Goal: Information Seeking & Learning: Learn about a topic

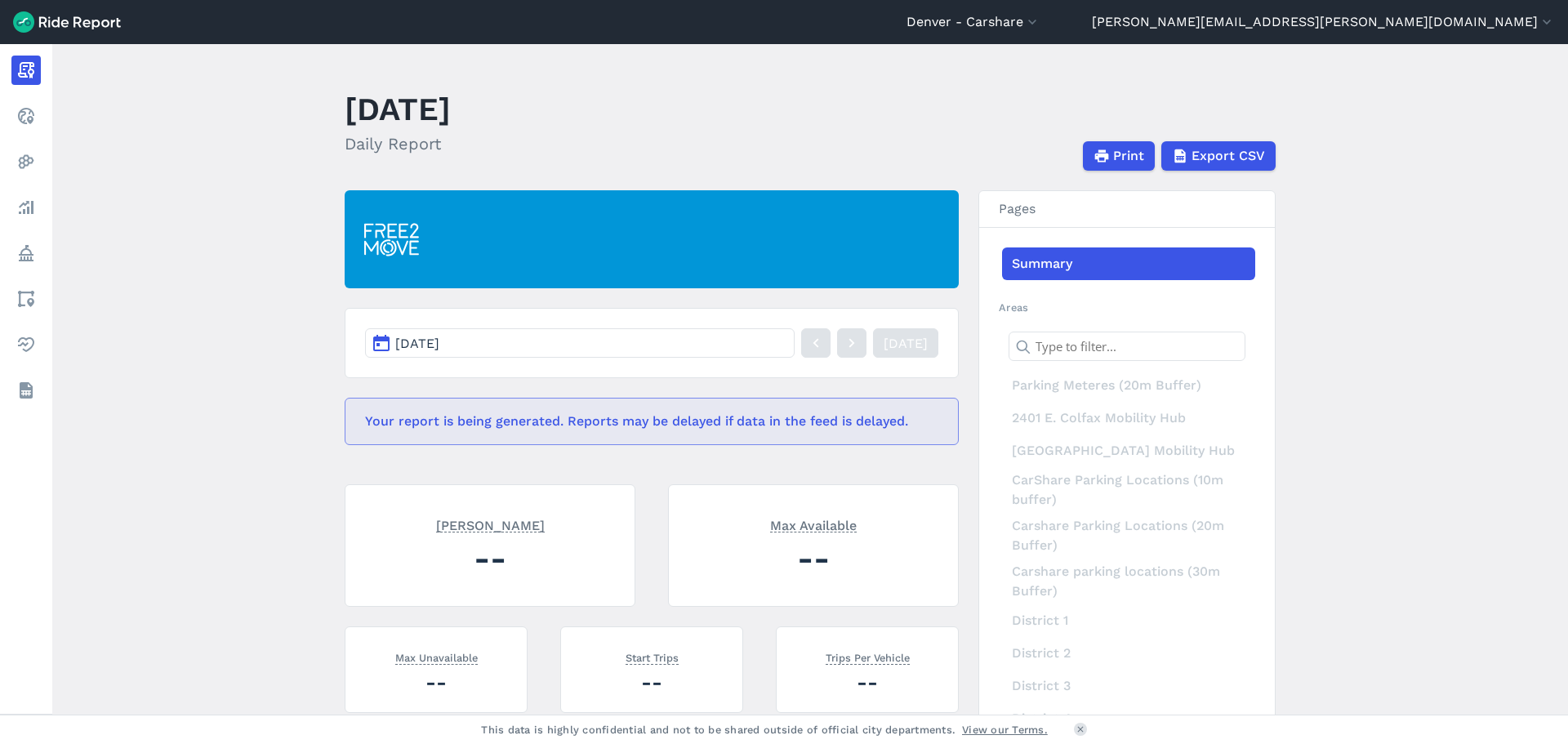
click at [1385, 427] on main "[DATE] Daily Report Print Export CSV [DATE] [DATE] Your report is being generat…" at bounding box center [810, 380] width 1516 height 671
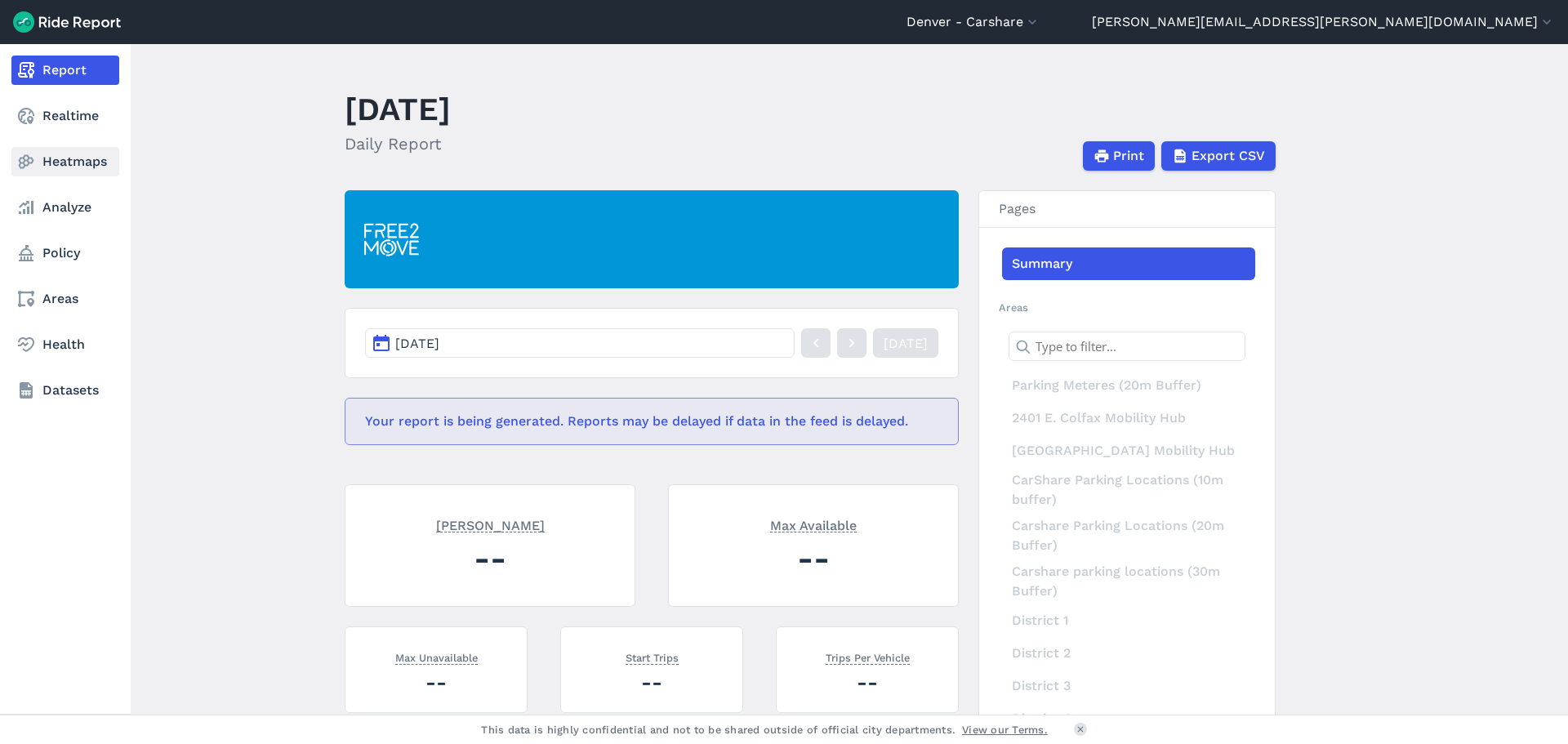
click at [43, 162] on link "Heatmaps" at bounding box center [65, 162] width 107 height 30
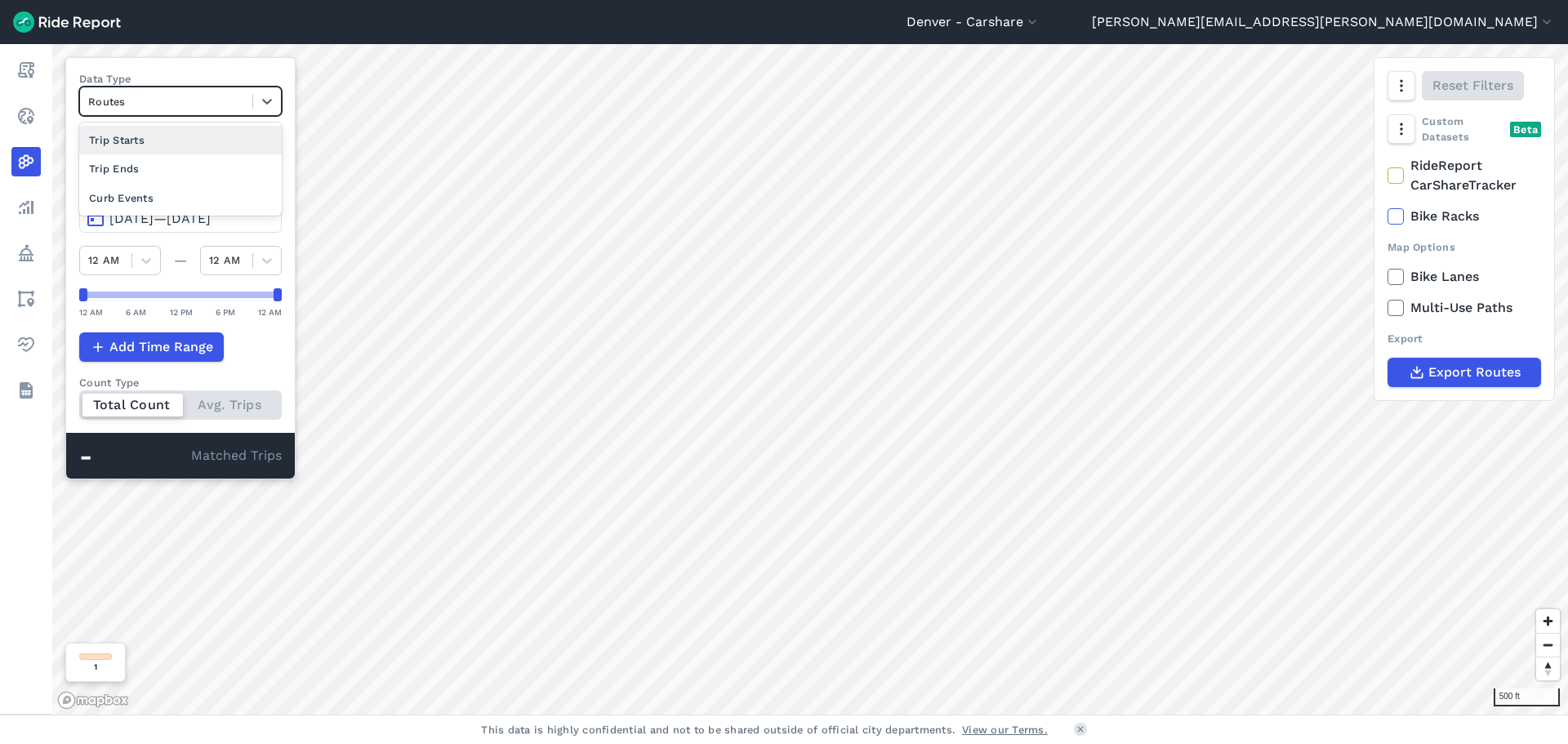
click at [167, 94] on div at bounding box center [166, 102] width 156 height 19
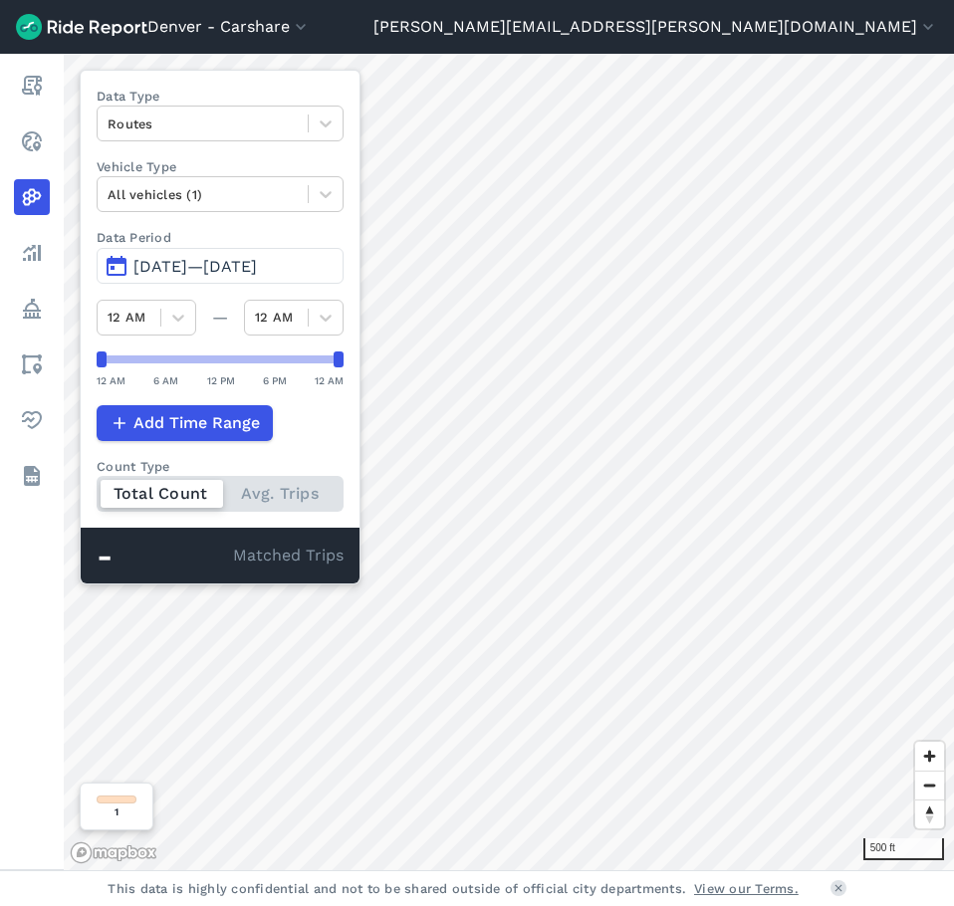
click at [236, 265] on span "[DATE]—[DATE]" at bounding box center [194, 266] width 123 height 19
click at [171, 265] on span "[DATE]—[DATE]" at bounding box center [194, 266] width 123 height 19
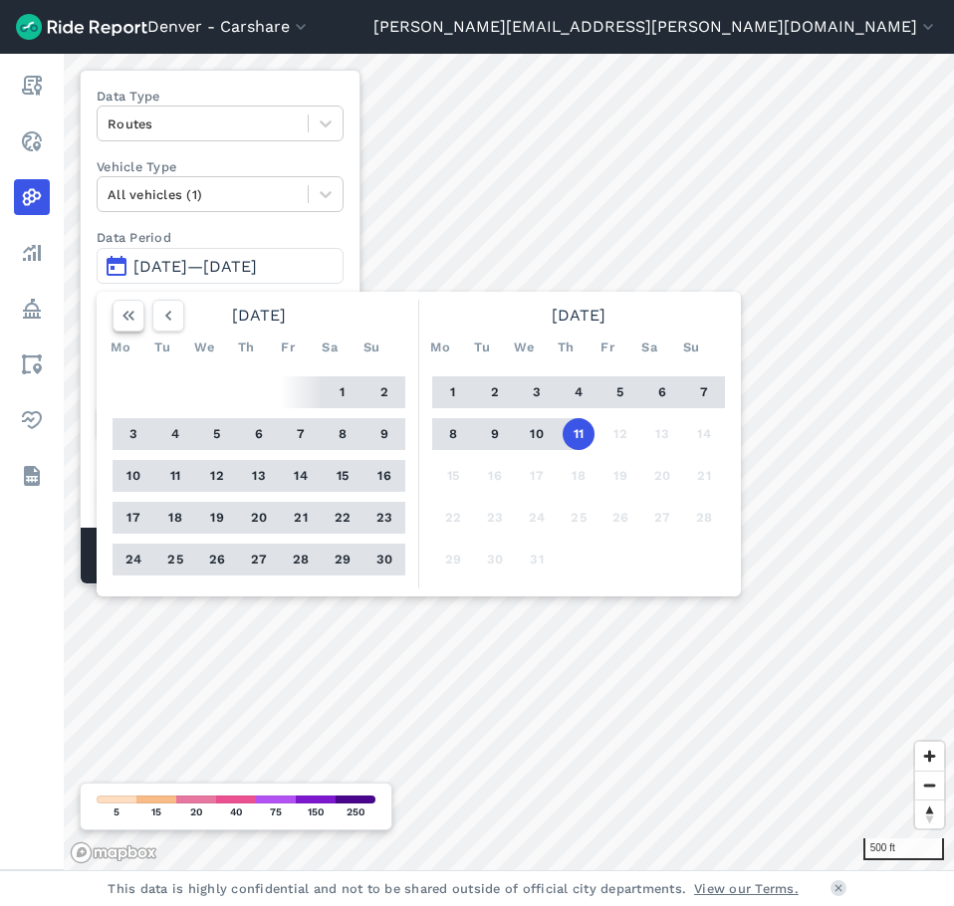
click at [121, 316] on icon "button" at bounding box center [129, 316] width 20 height 20
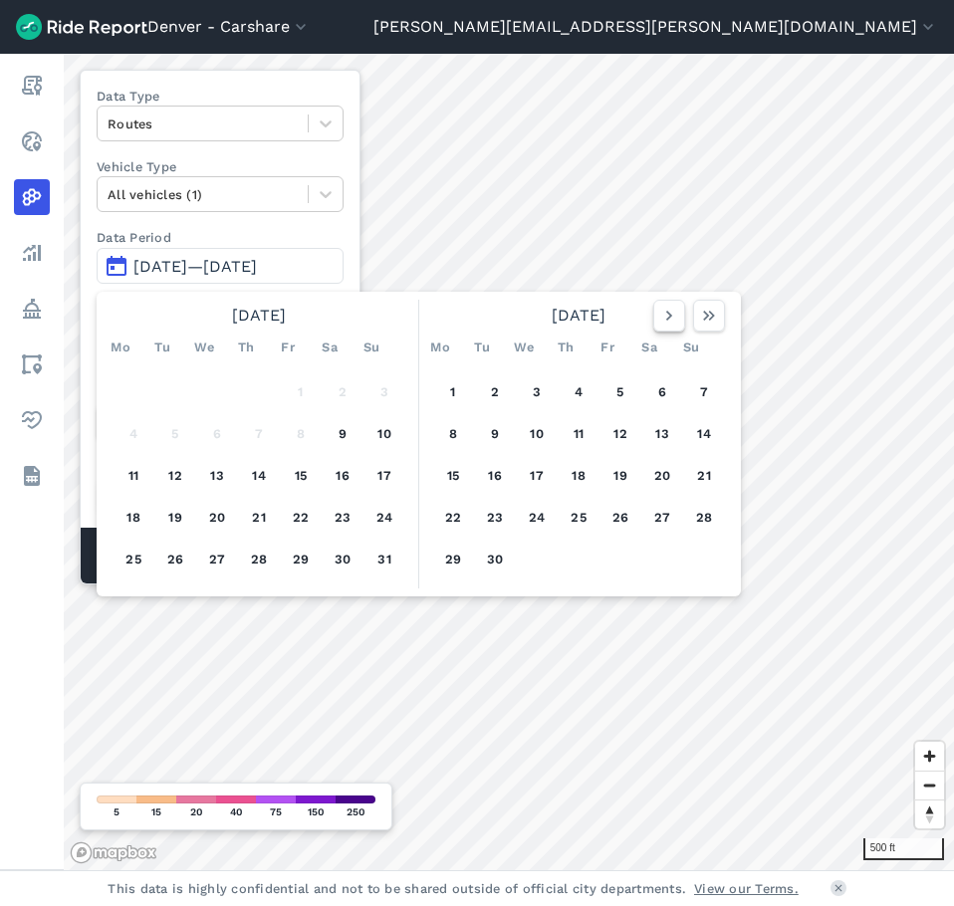
click at [675, 319] on icon "button" at bounding box center [669, 316] width 20 height 20
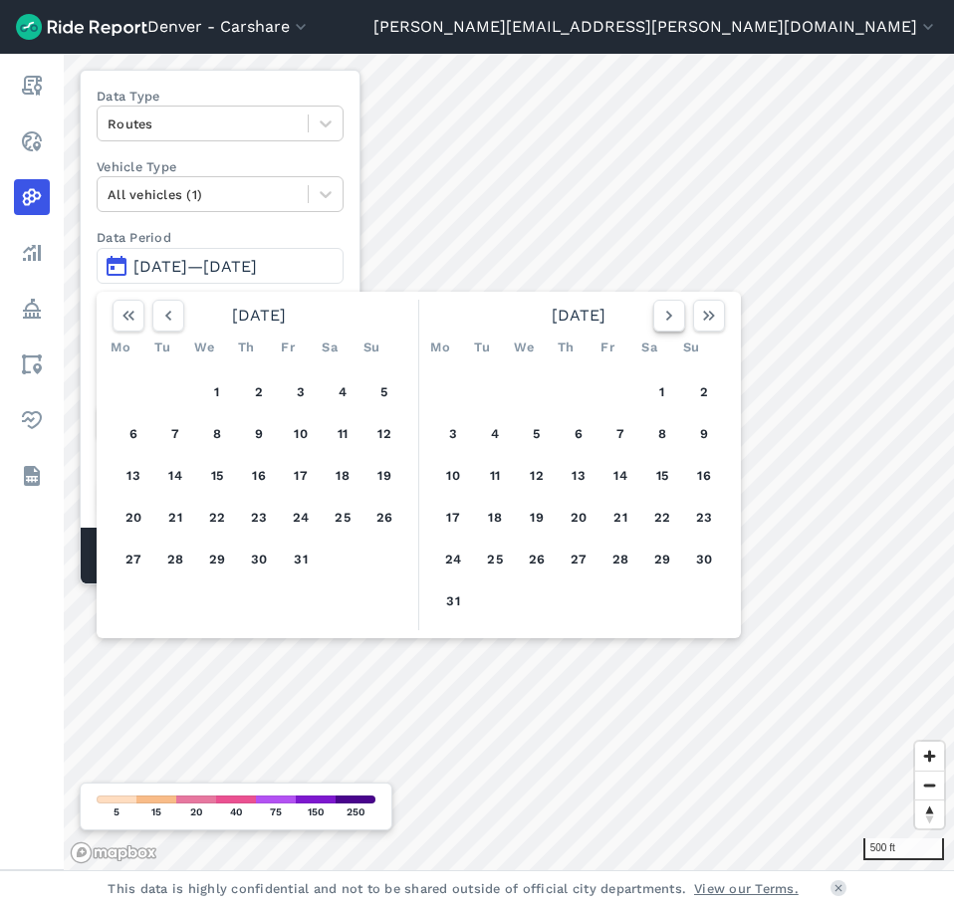
click at [675, 319] on icon "button" at bounding box center [669, 316] width 20 height 20
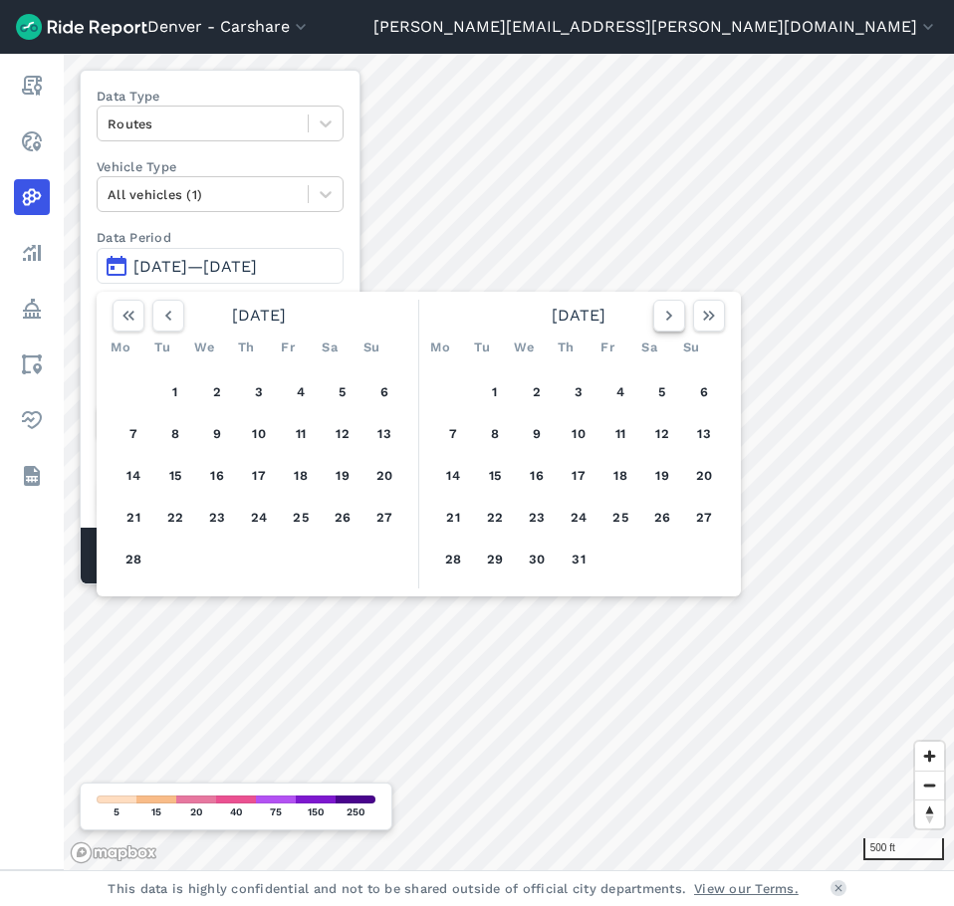
click at [675, 319] on icon "button" at bounding box center [669, 316] width 20 height 20
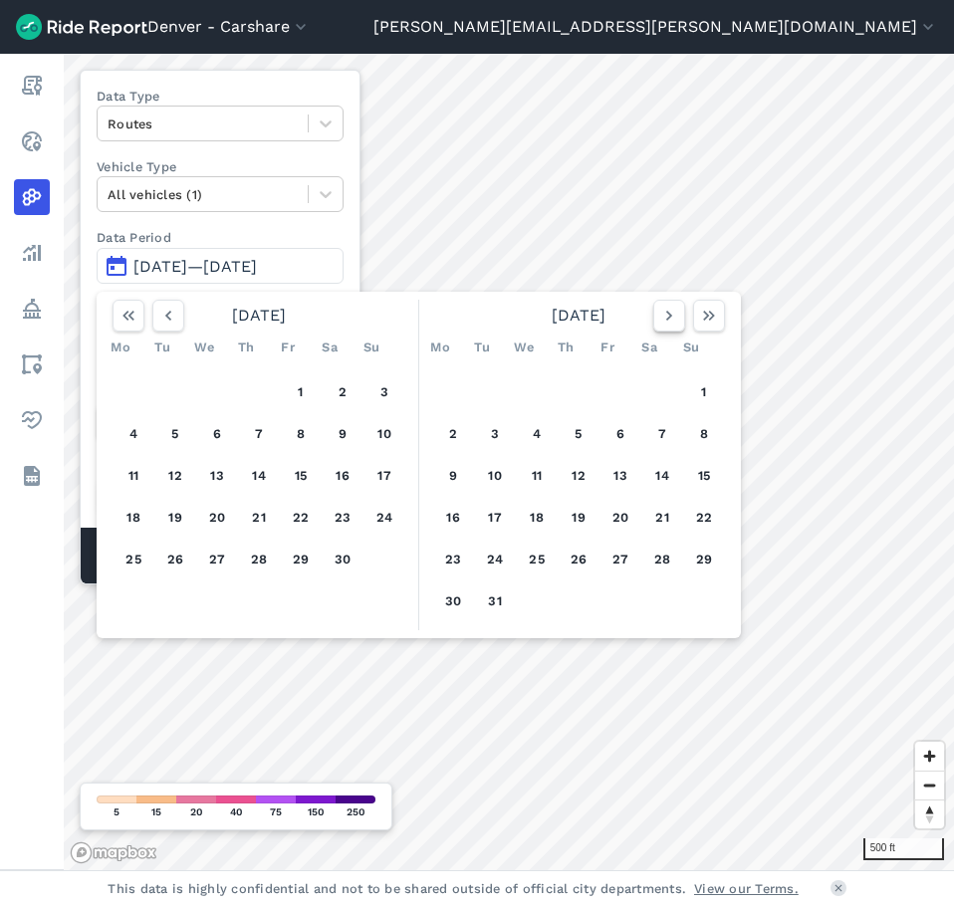
click at [675, 319] on icon "button" at bounding box center [669, 316] width 20 height 20
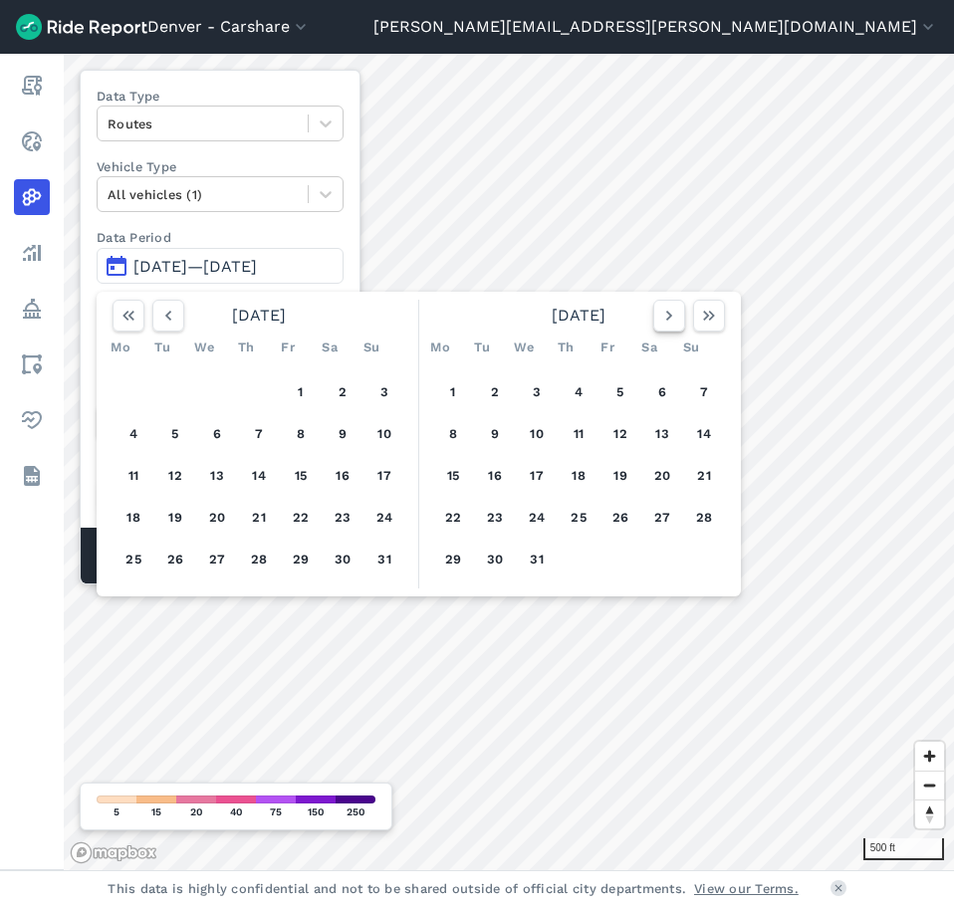
click at [675, 319] on icon "button" at bounding box center [669, 316] width 20 height 20
click at [666, 318] on icon "button" at bounding box center [669, 316] width 20 height 20
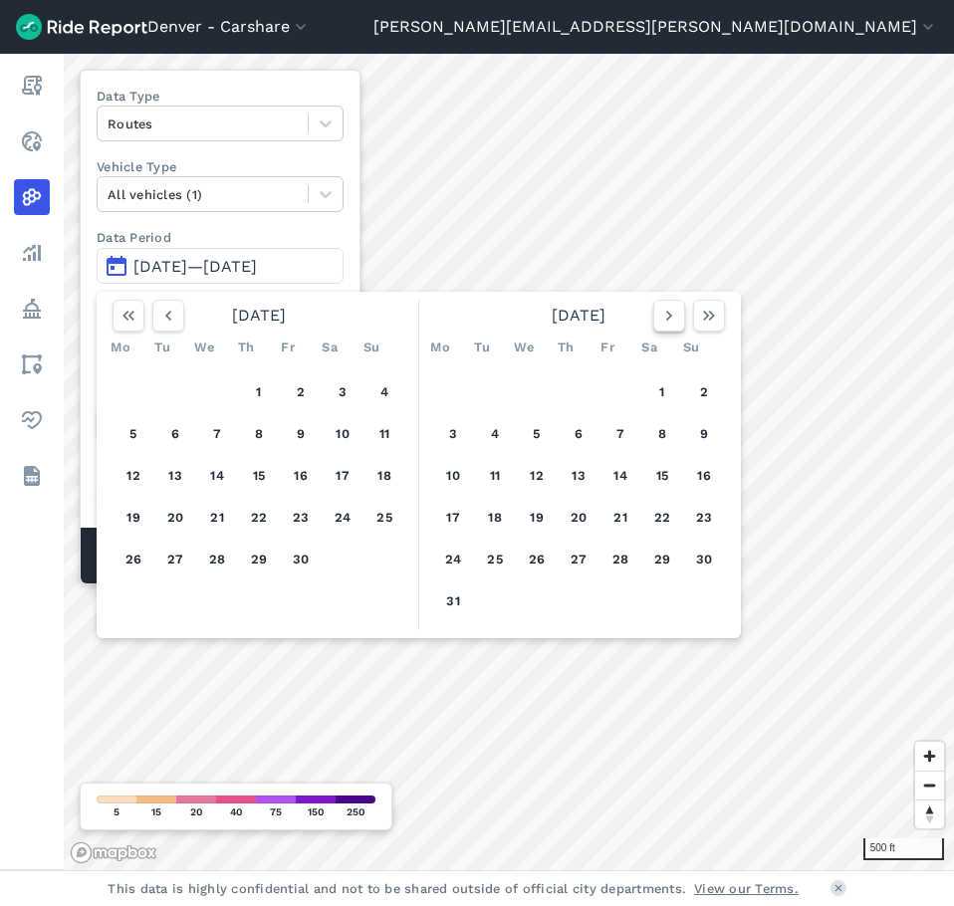
click at [666, 318] on icon "button" at bounding box center [669, 316] width 20 height 20
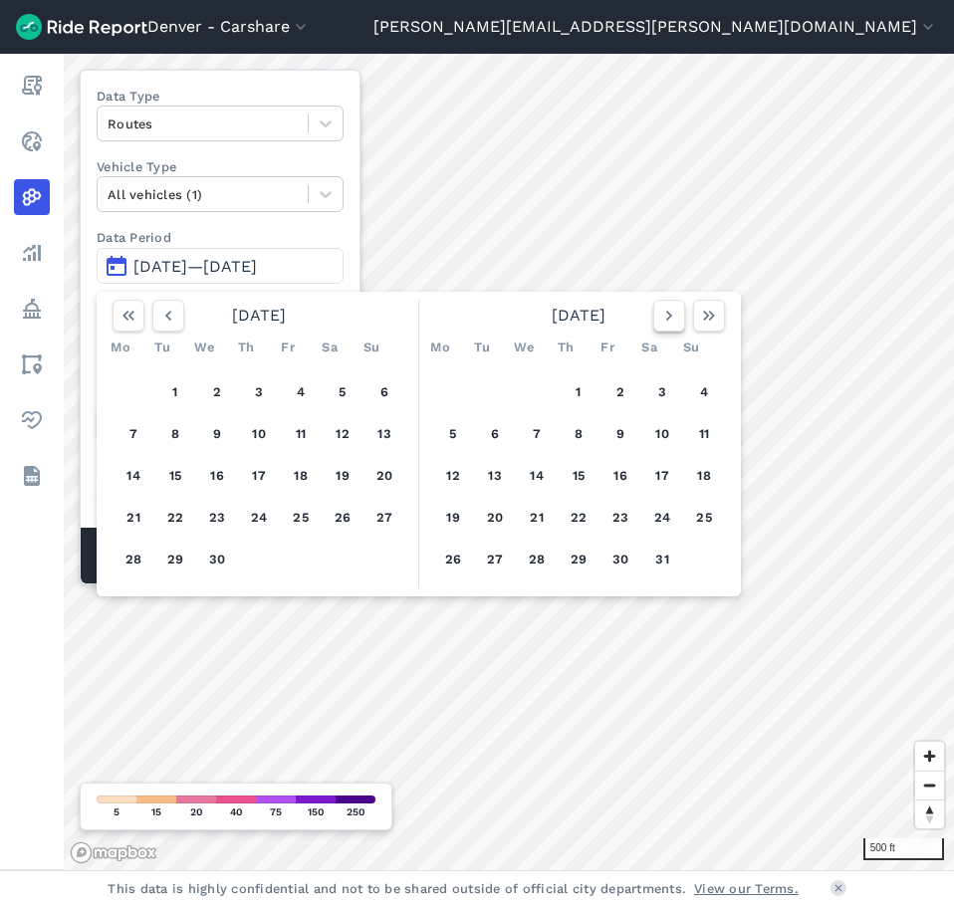
click at [666, 318] on icon "button" at bounding box center [669, 316] width 20 height 20
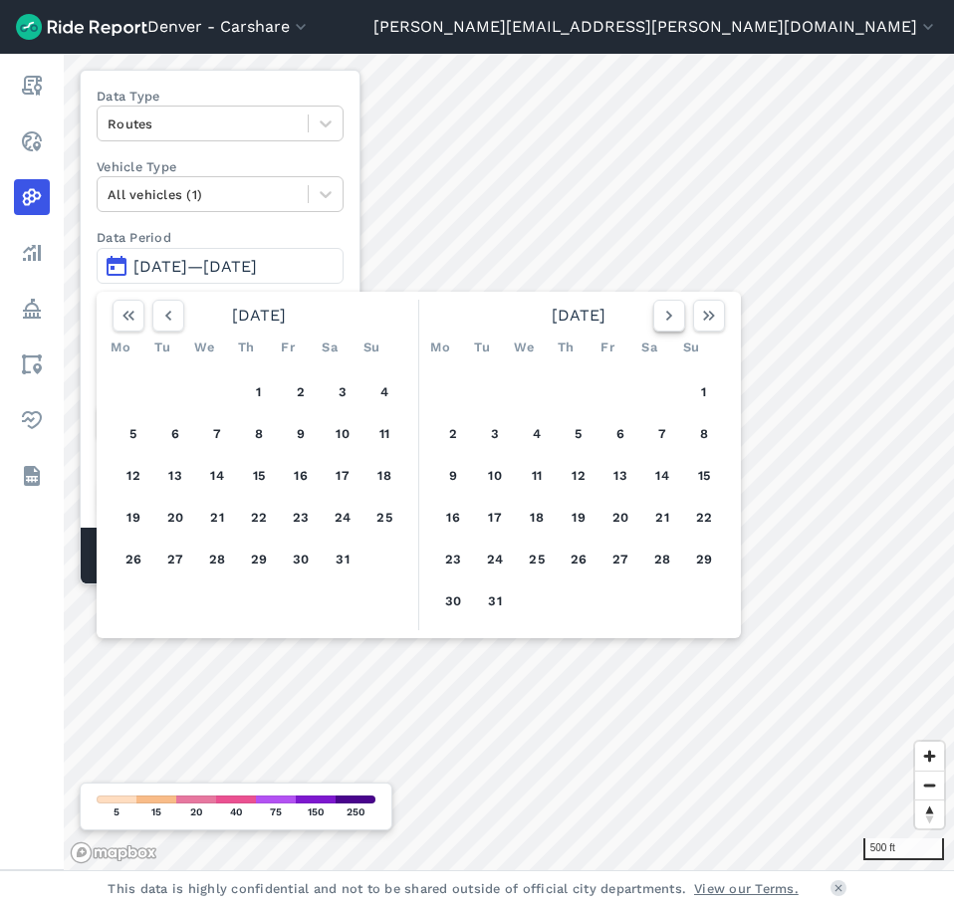
click at [666, 318] on icon "button" at bounding box center [669, 316] width 20 height 20
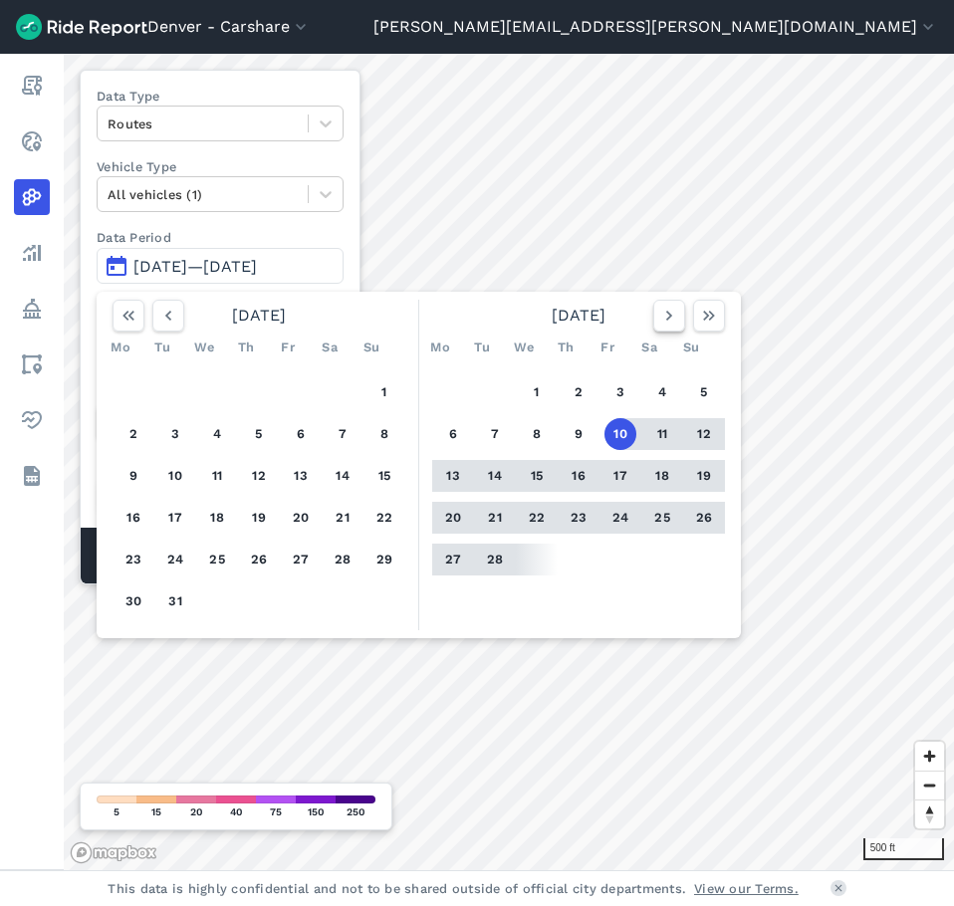
click at [666, 318] on icon "button" at bounding box center [669, 316] width 20 height 20
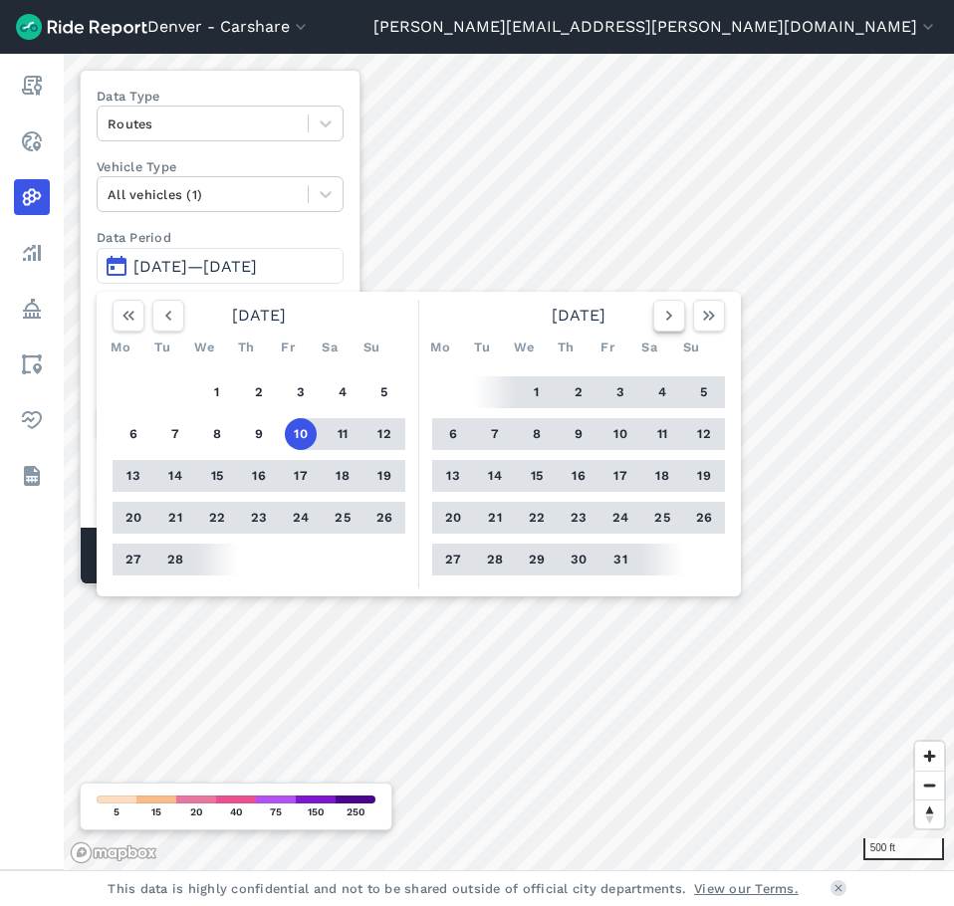
click at [666, 318] on icon "button" at bounding box center [669, 316] width 20 height 20
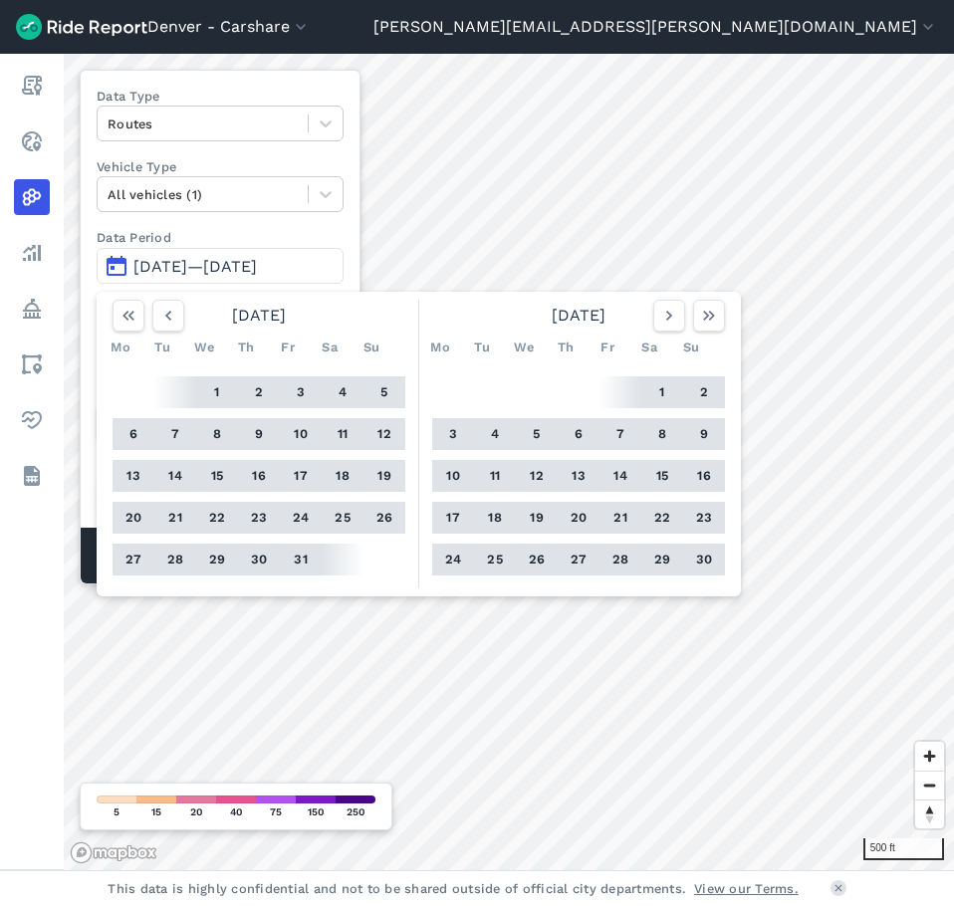
click at [214, 391] on button "1" at bounding box center [217, 392] width 32 height 32
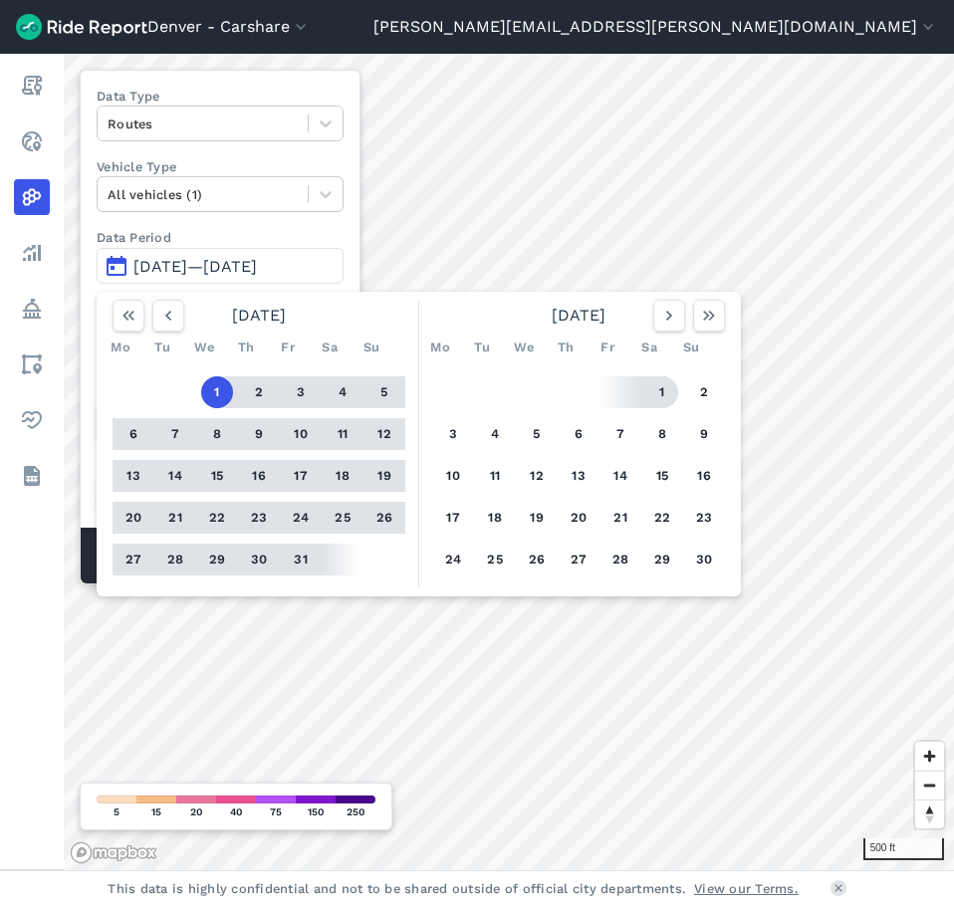
click at [657, 393] on button "1" at bounding box center [662, 392] width 32 height 32
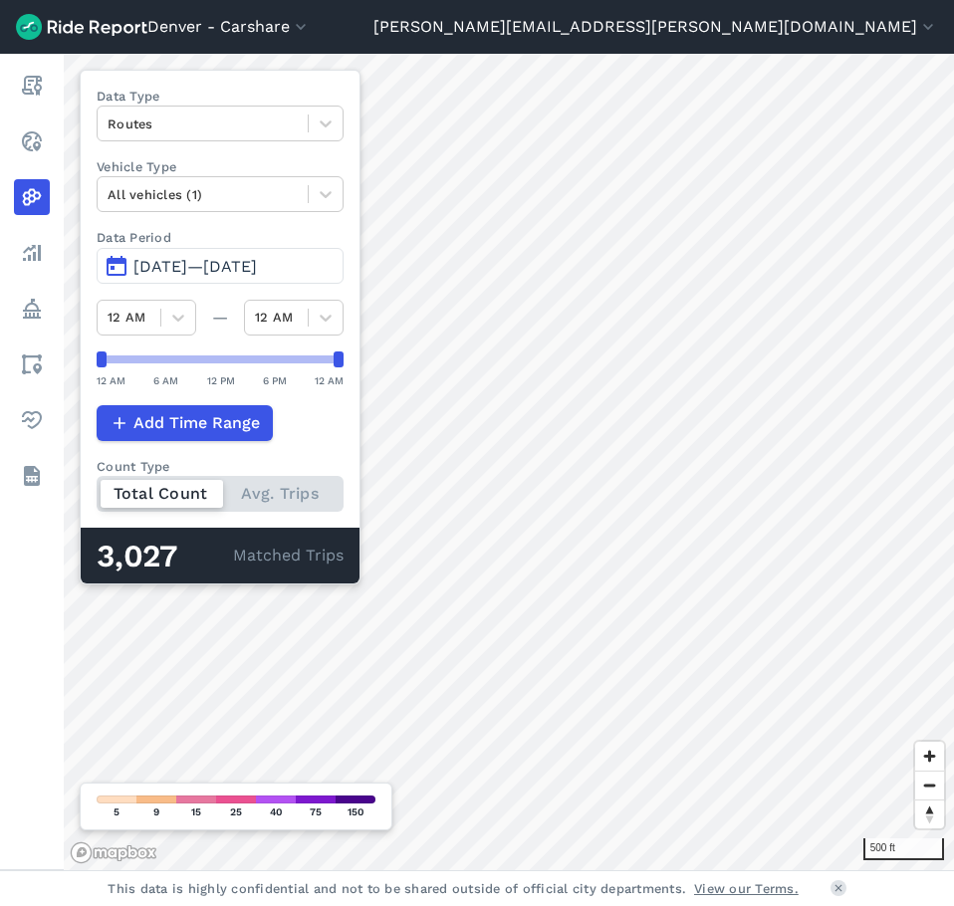
click at [180, 271] on span "[DATE]—[DATE]" at bounding box center [194, 266] width 123 height 19
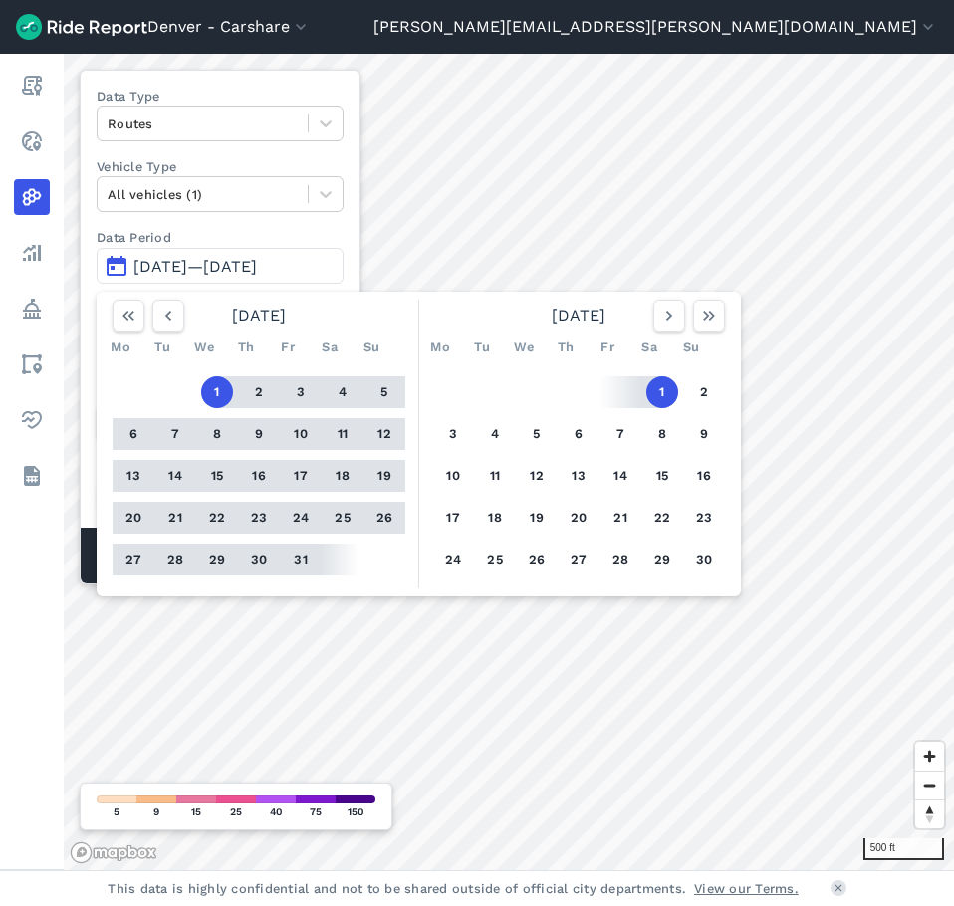
drag, startPoint x: 217, startPoint y: 399, endPoint x: 531, endPoint y: 498, distance: 328.8
click at [531, 498] on div "[DATE] Mo Tu We Th Fr Sa Su 1 2 3 4 5 6 7 8 9 10 11 12 13 14 15 16 17 18 19 20 …" at bounding box center [419, 444] width 628 height 289
click at [662, 319] on icon "button" at bounding box center [669, 316] width 20 height 20
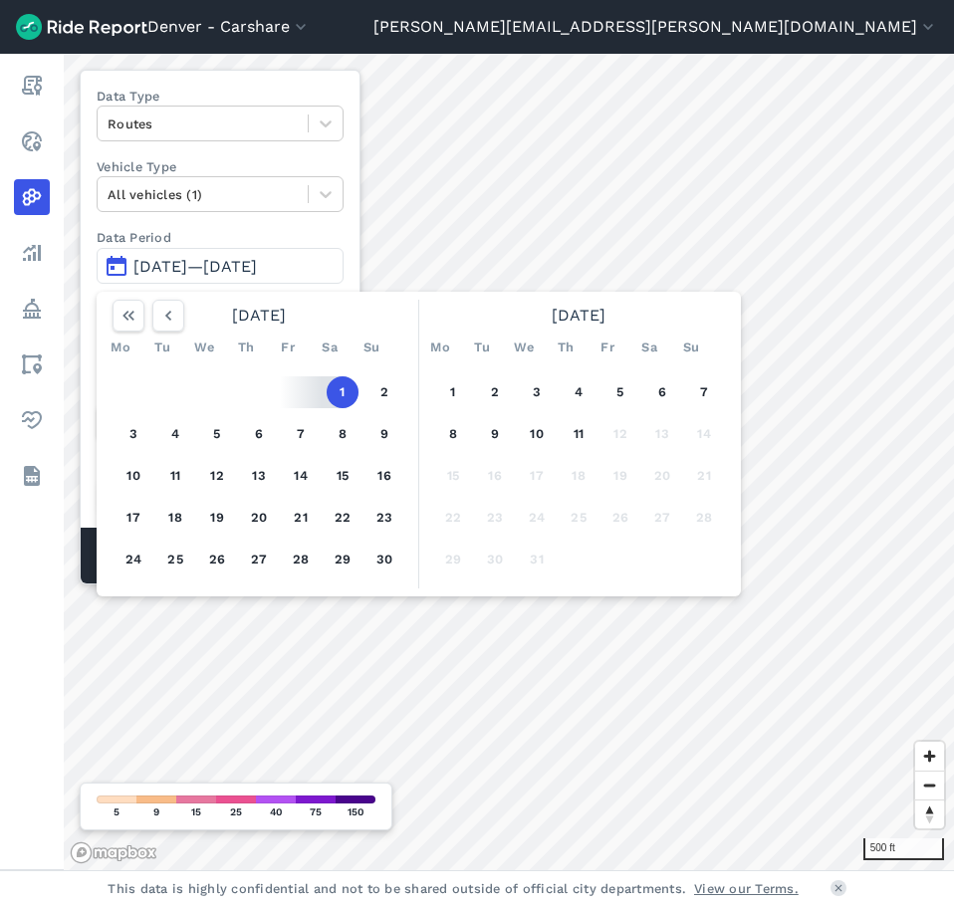
click at [355, 399] on button "1" at bounding box center [343, 392] width 32 height 32
click at [346, 393] on button "1" at bounding box center [343, 392] width 32 height 32
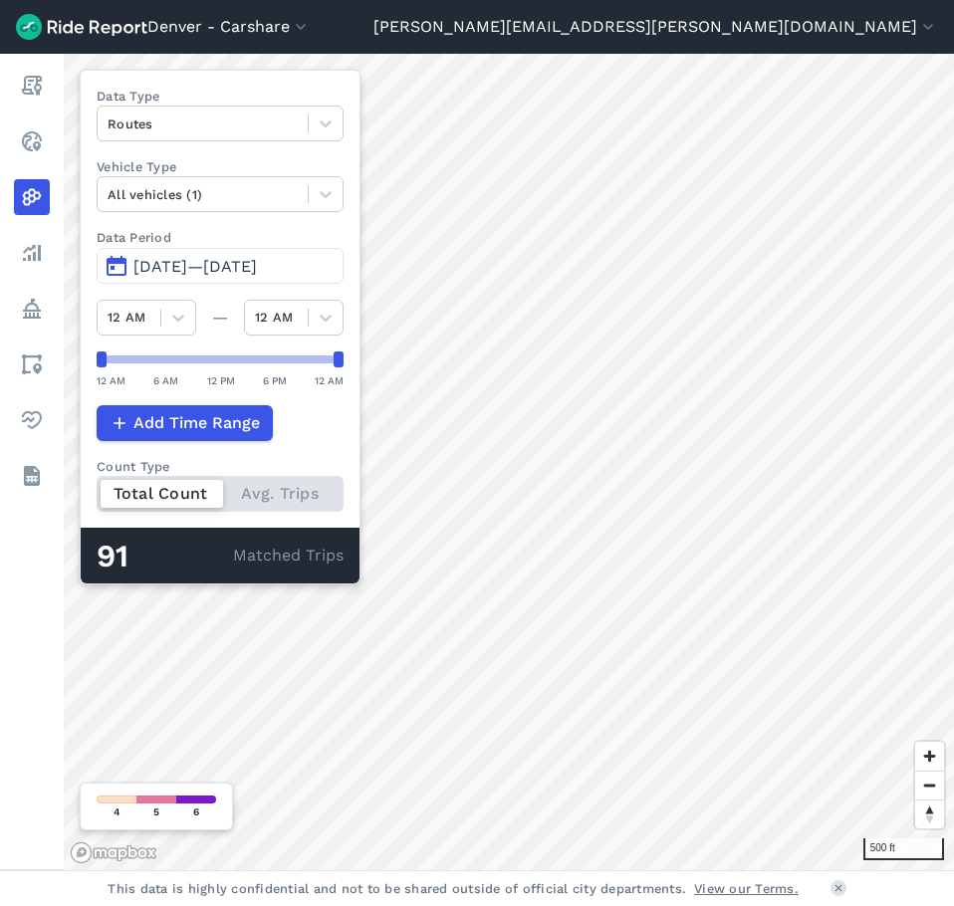
click at [257, 271] on span "[DATE]—[DATE]" at bounding box center [194, 266] width 123 height 19
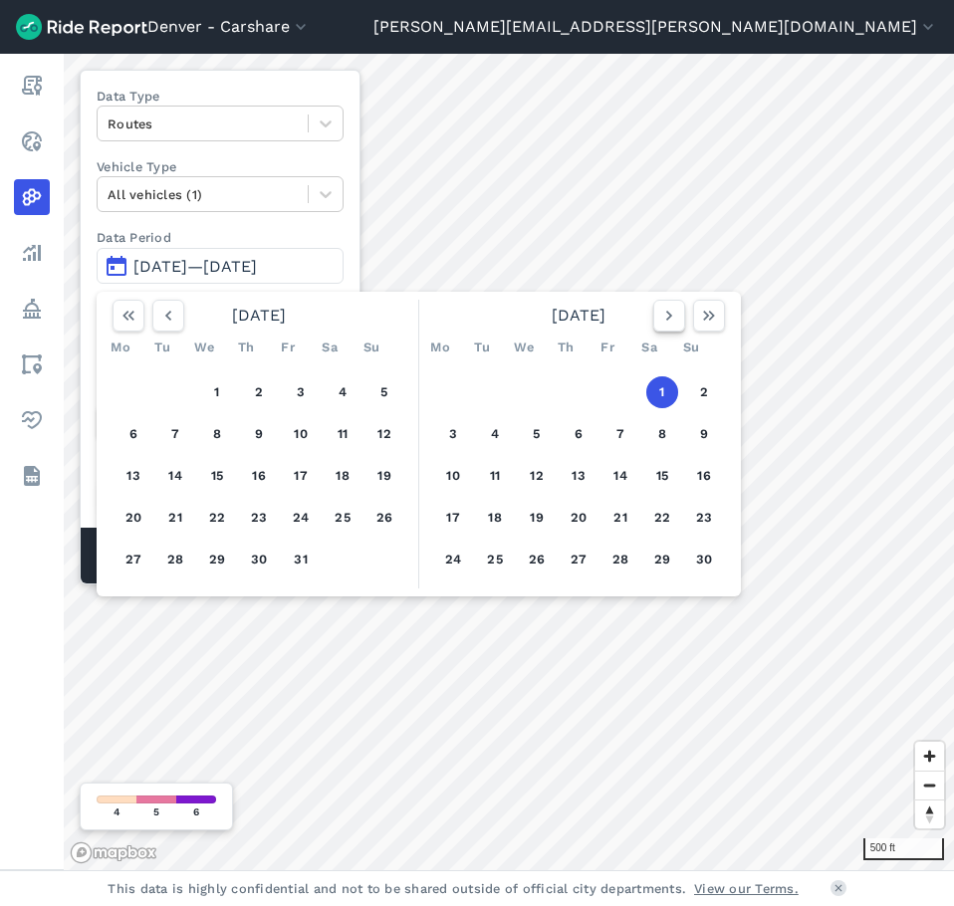
click at [654, 321] on button "button" at bounding box center [669, 316] width 32 height 32
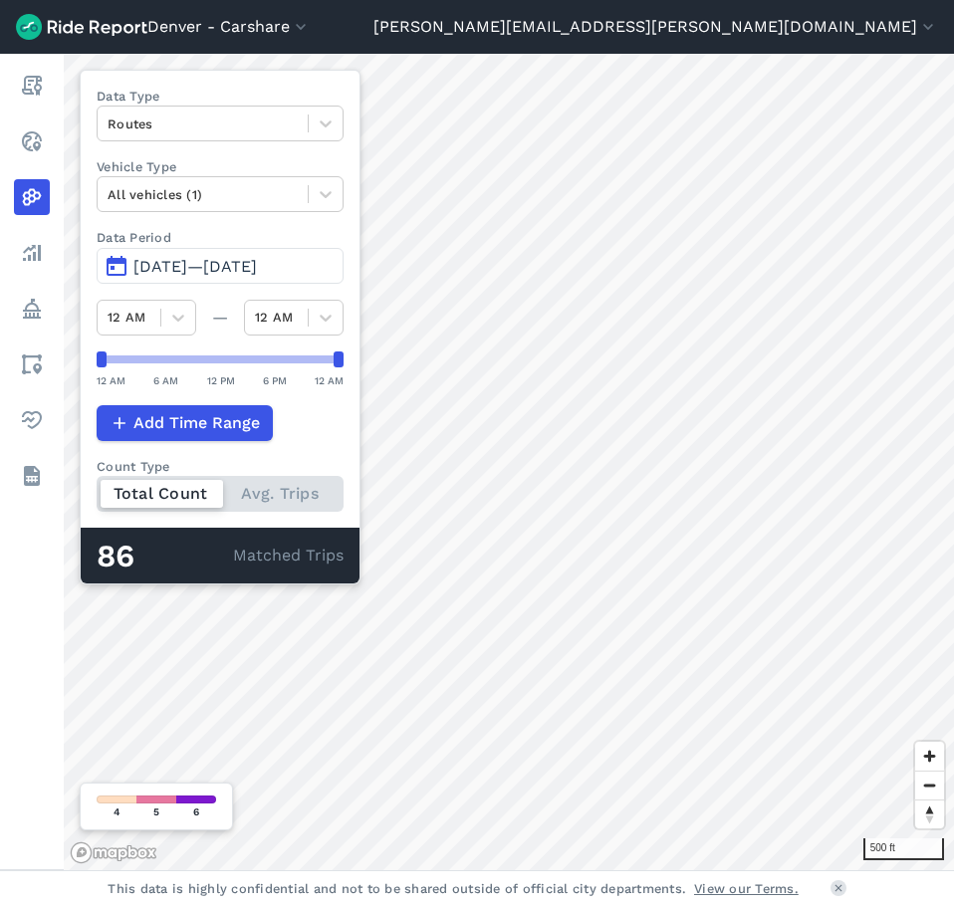
click at [228, 273] on span "[DATE]—[DATE]" at bounding box center [194, 266] width 123 height 19
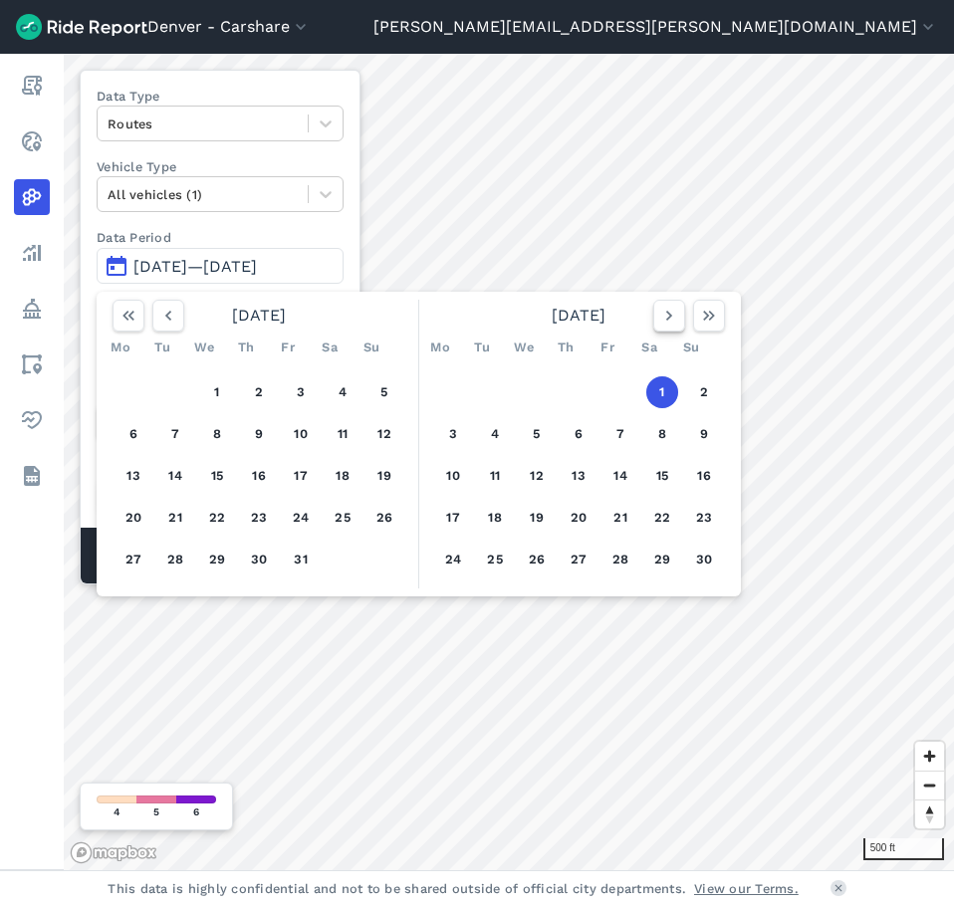
click at [680, 313] on button "button" at bounding box center [669, 316] width 32 height 32
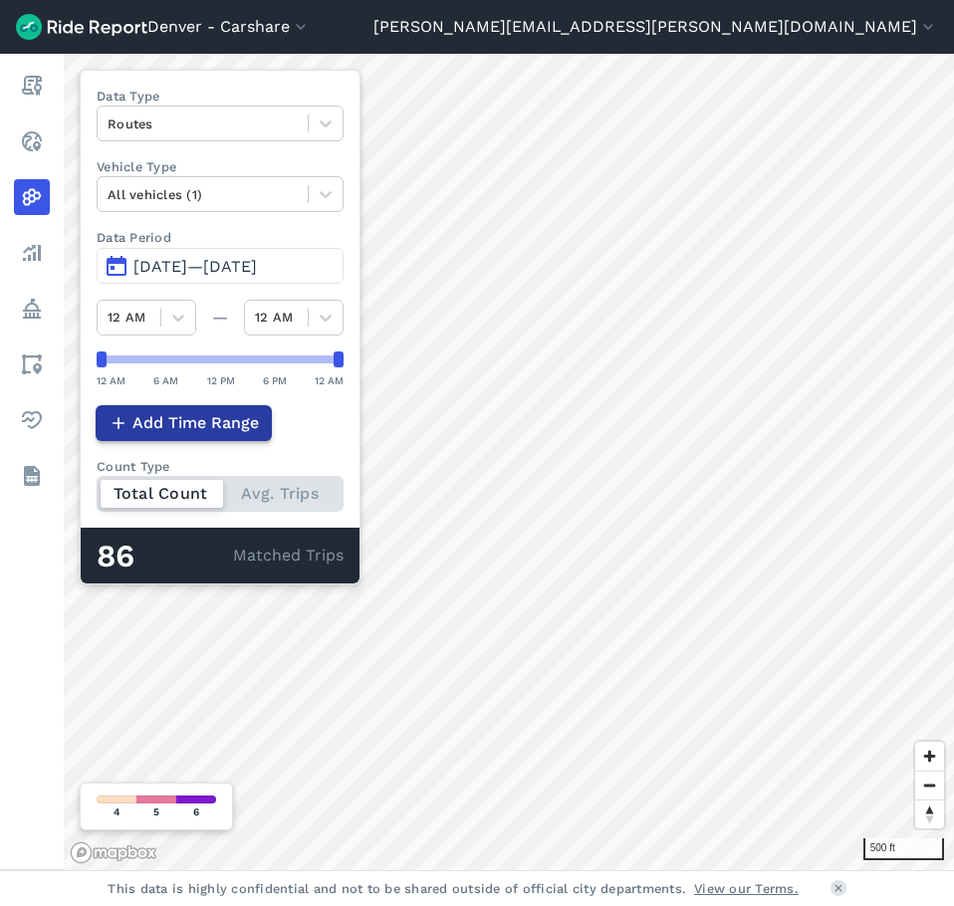
click at [201, 416] on span "Add Time Range" at bounding box center [195, 423] width 126 height 24
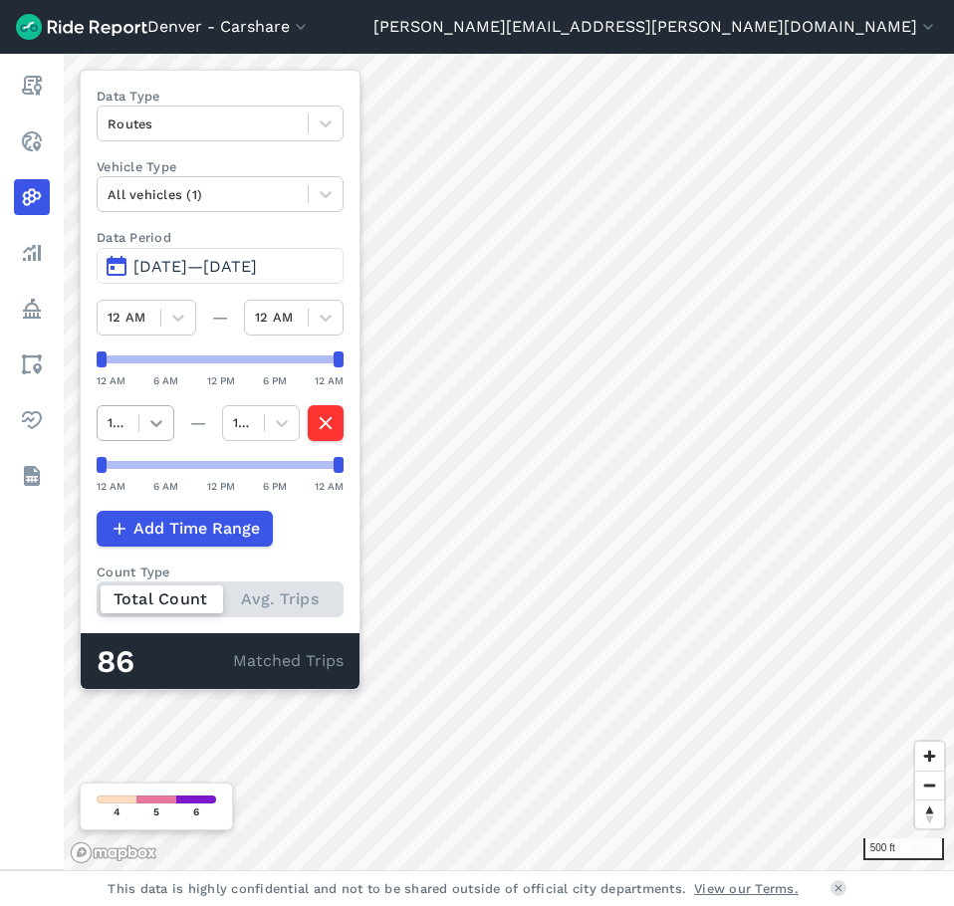
click at [156, 436] on div at bounding box center [156, 423] width 34 height 34
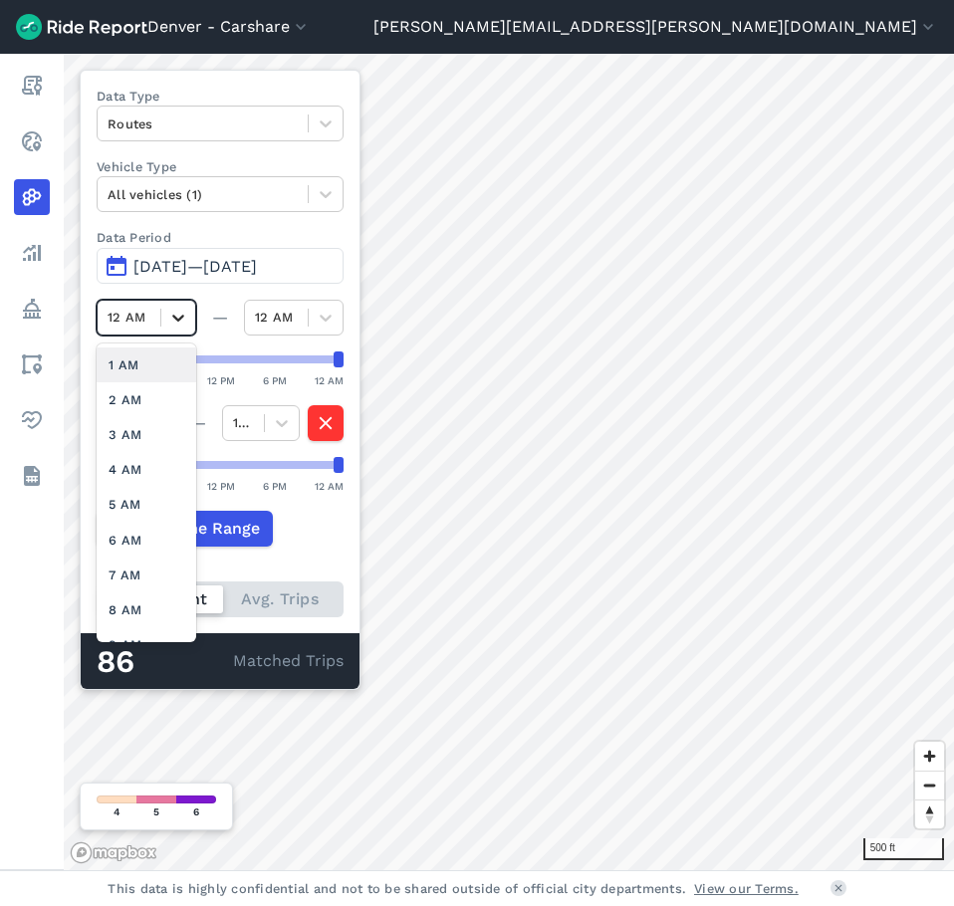
click at [189, 327] on div at bounding box center [178, 318] width 34 height 34
click at [282, 534] on div "Add Time Range" at bounding box center [220, 529] width 247 height 36
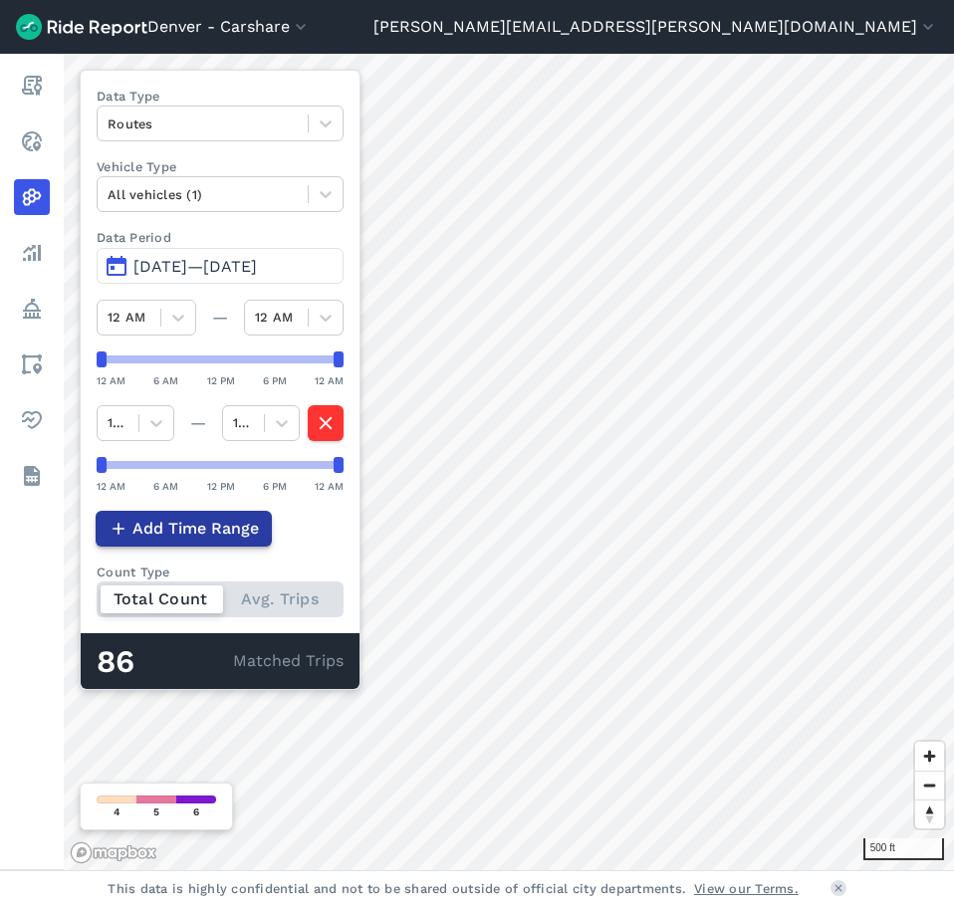
click at [263, 538] on button "Add Time Range" at bounding box center [184, 529] width 176 height 36
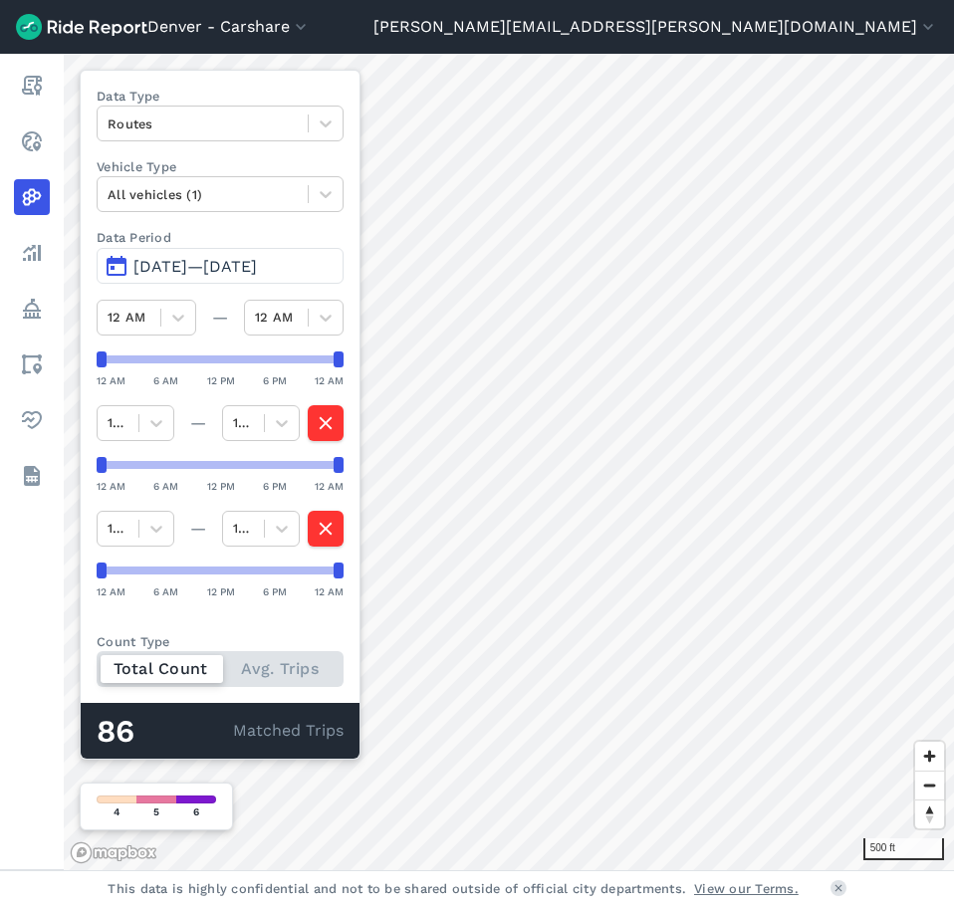
click at [191, 258] on span "[DATE]—[DATE]" at bounding box center [194, 266] width 123 height 19
click at [311, 33] on button "Denver - Carshare" at bounding box center [228, 27] width 163 height 24
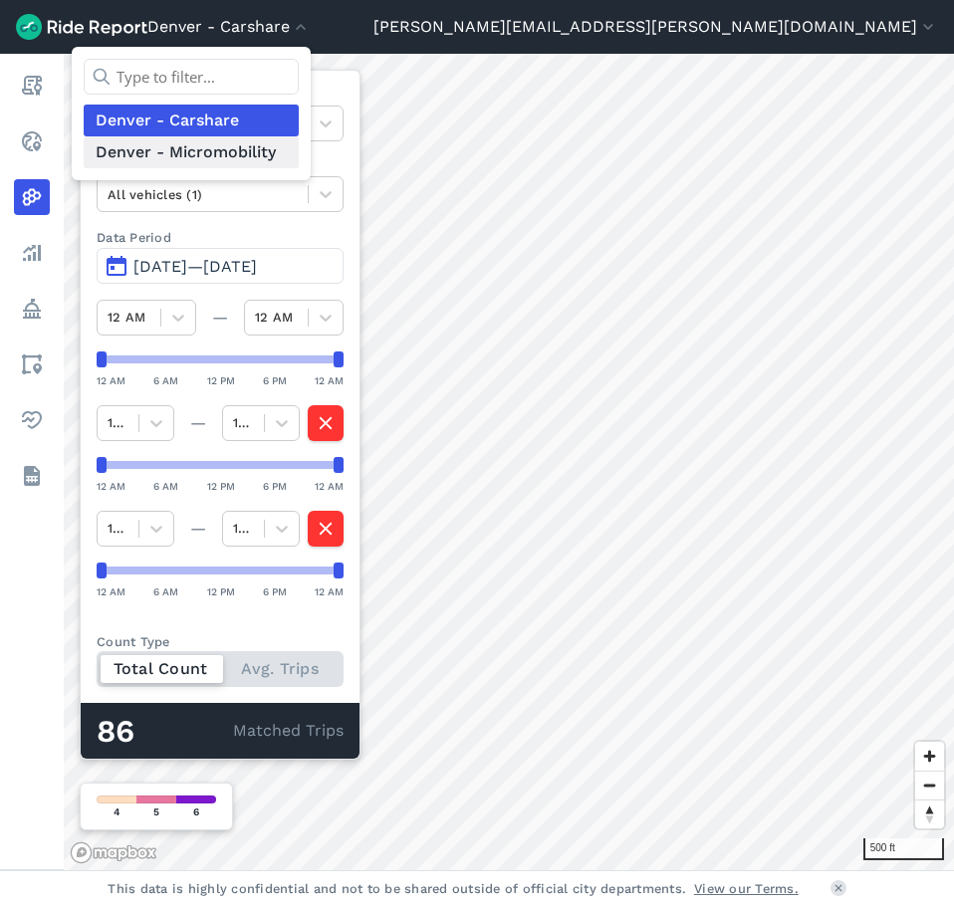
click at [299, 153] on link "Denver - Micromobility" at bounding box center [191, 152] width 215 height 32
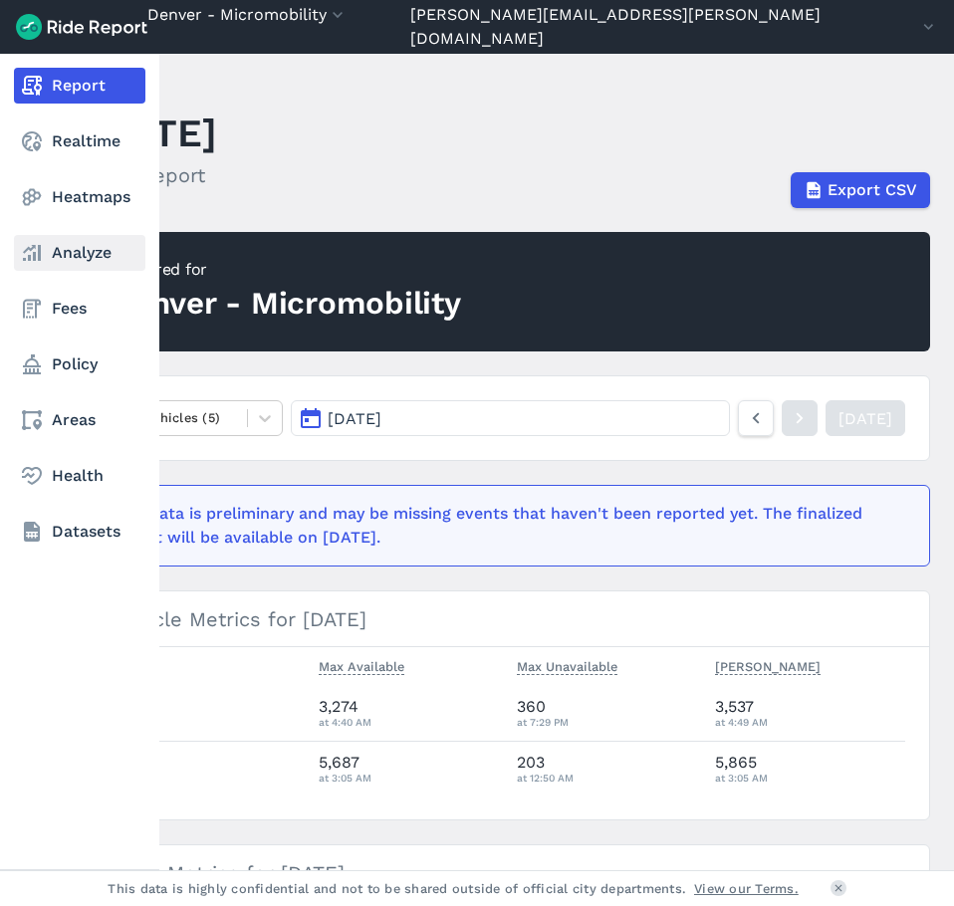
click at [100, 260] on link "Analyze" at bounding box center [79, 253] width 131 height 36
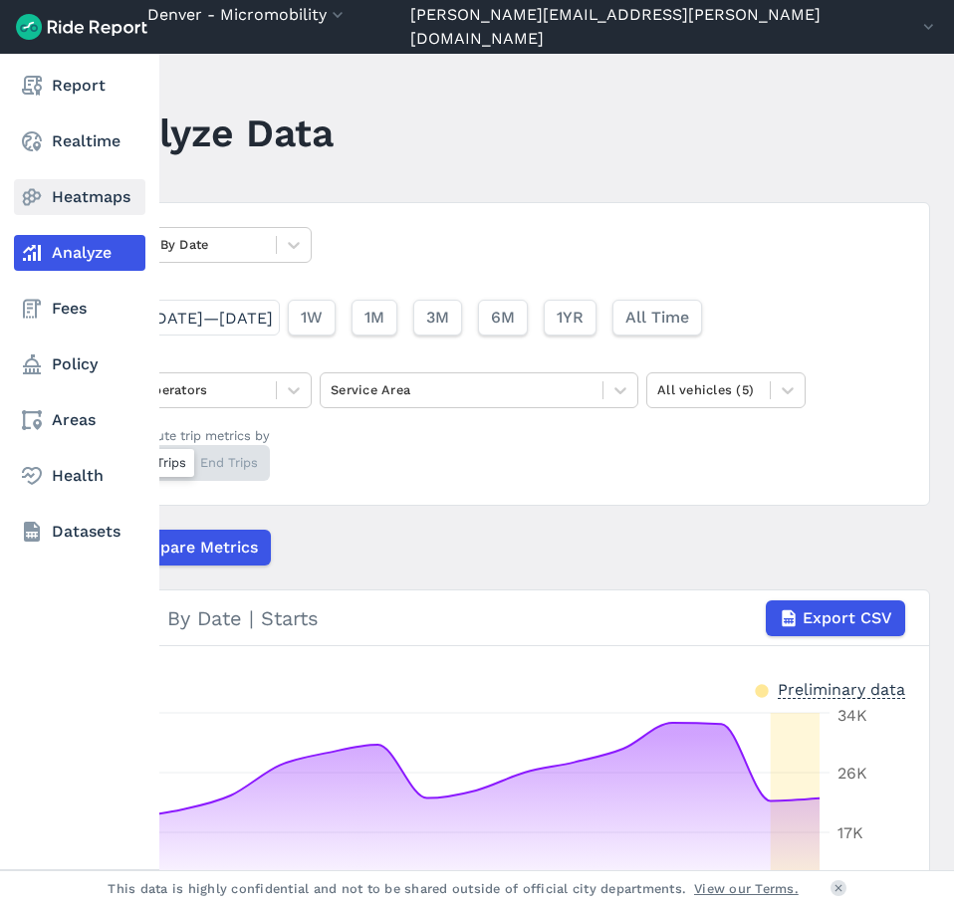
click at [107, 205] on link "Heatmaps" at bounding box center [79, 197] width 131 height 36
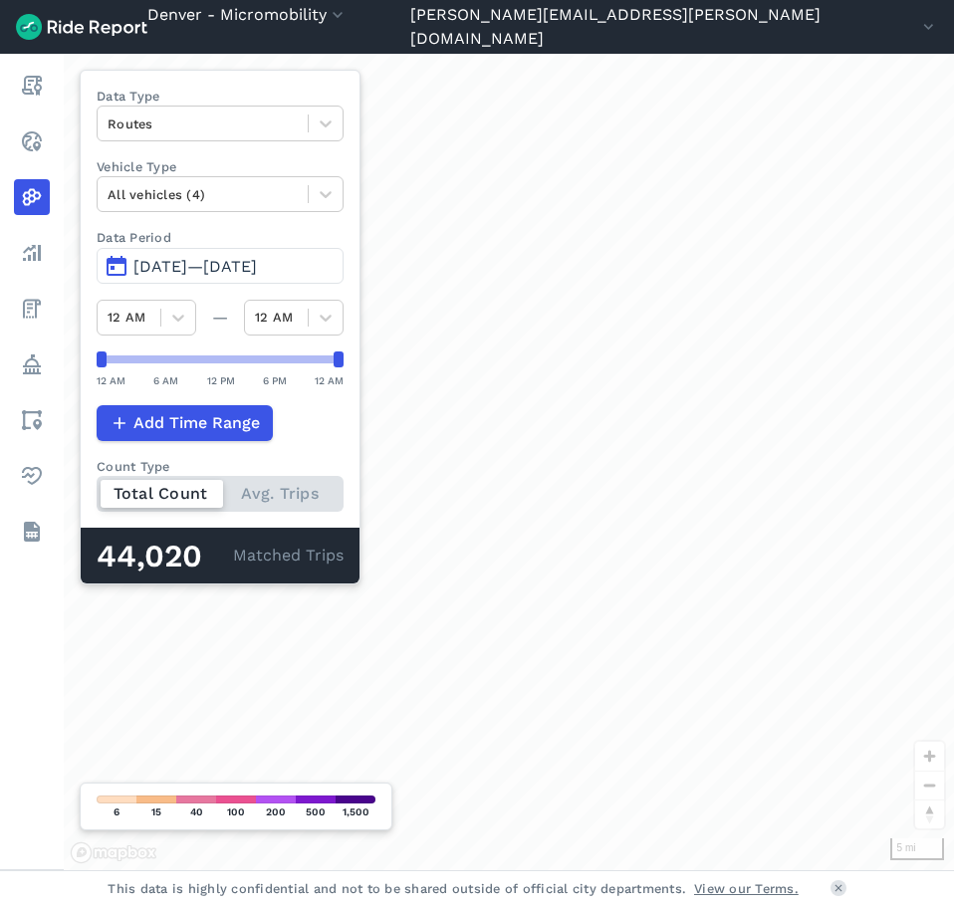
click at [193, 266] on span "[DATE]—[DATE]" at bounding box center [194, 266] width 123 height 19
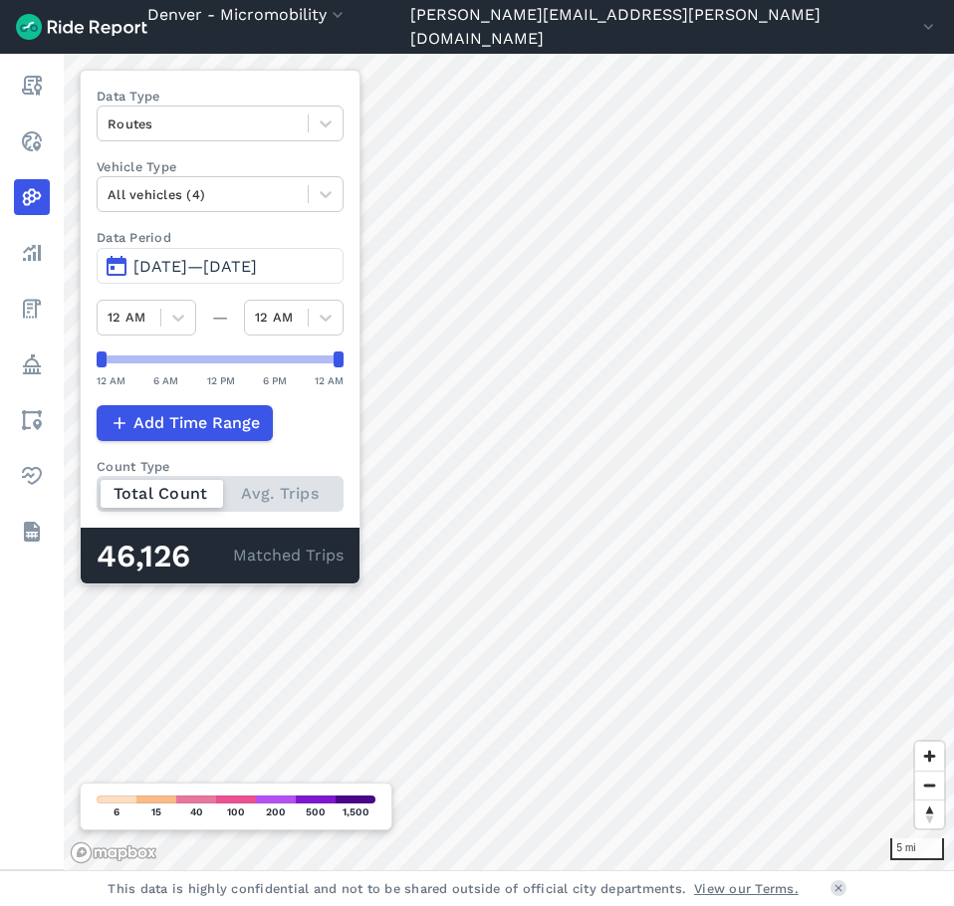
click at [237, 262] on span "[DATE]—[DATE]" at bounding box center [194, 266] width 123 height 19
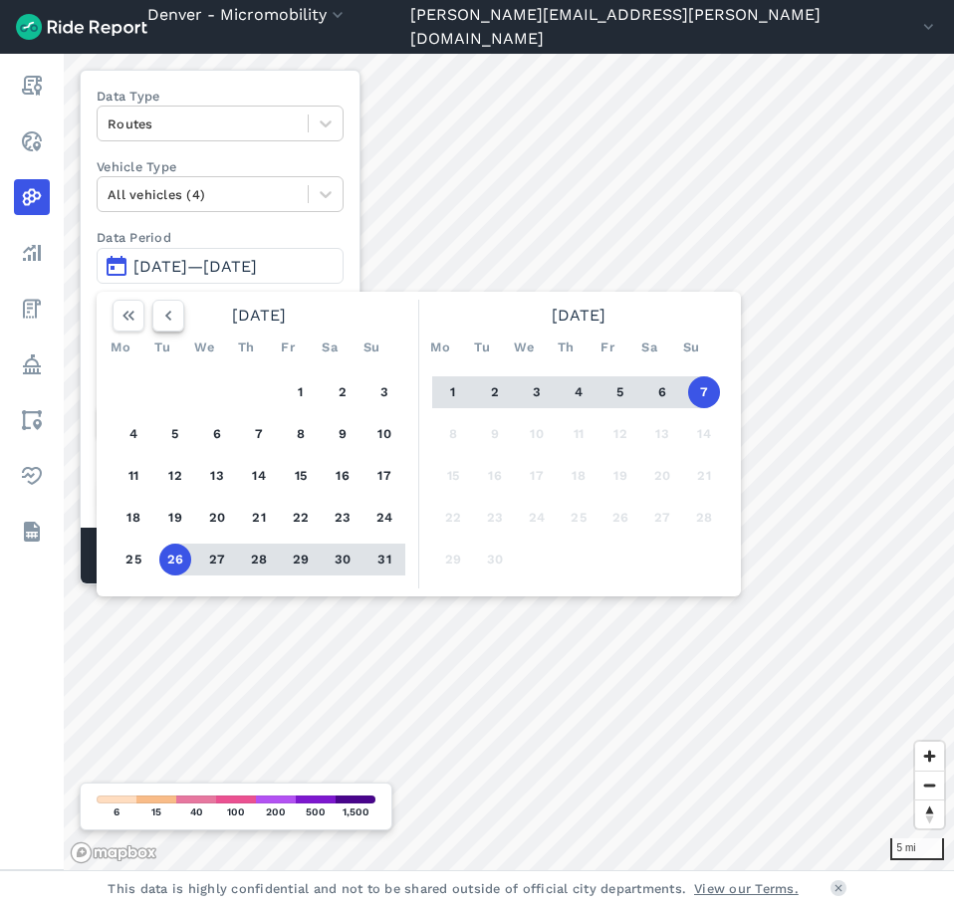
click at [169, 318] on use "button" at bounding box center [168, 316] width 6 height 10
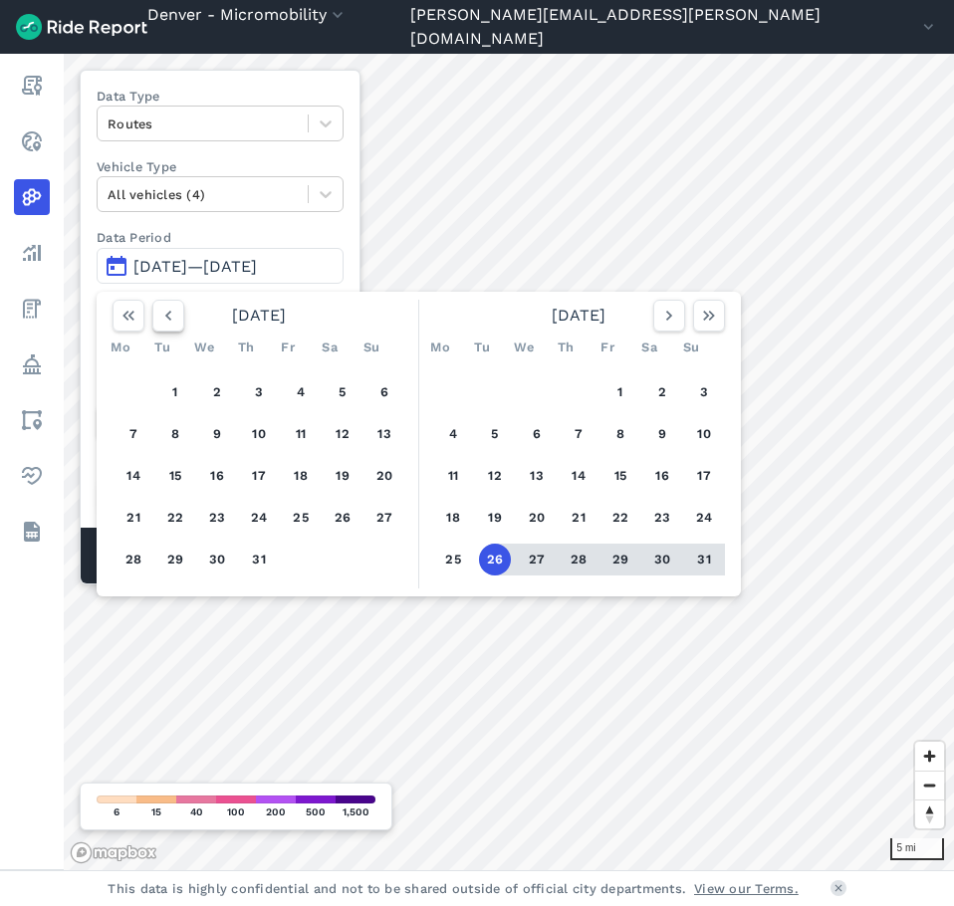
click at [169, 318] on use "button" at bounding box center [168, 316] width 6 height 10
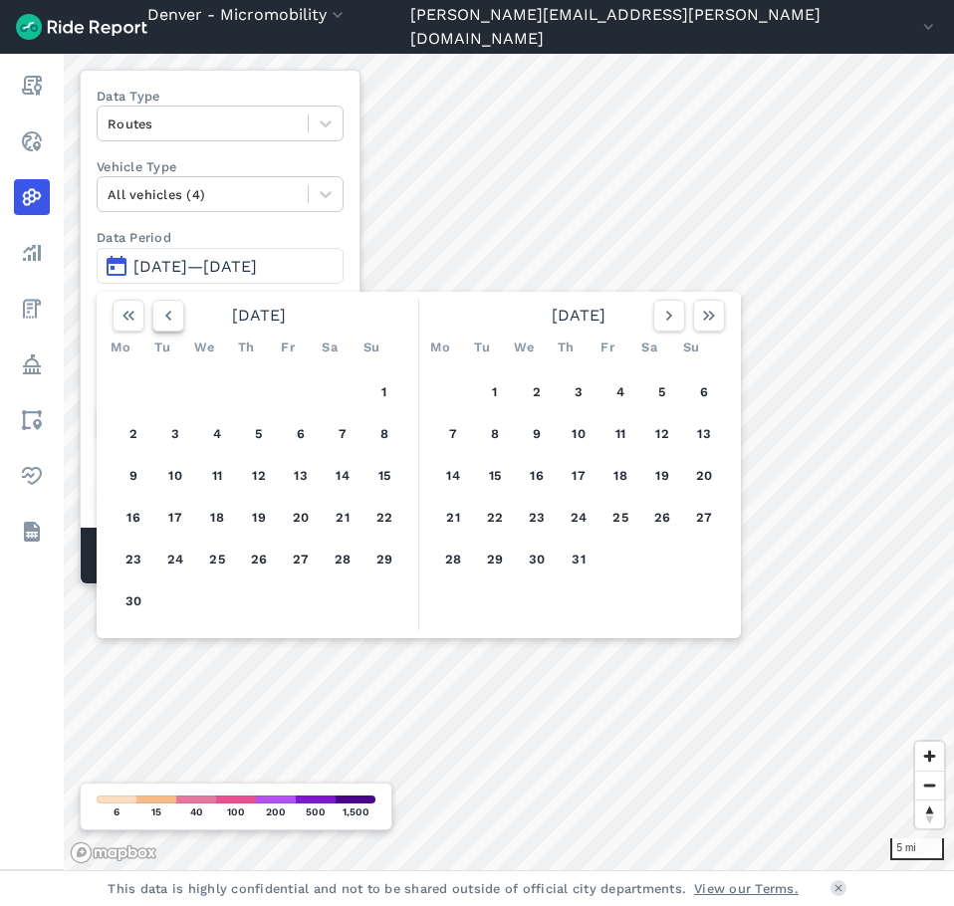
click at [169, 318] on use "button" at bounding box center [168, 316] width 6 height 10
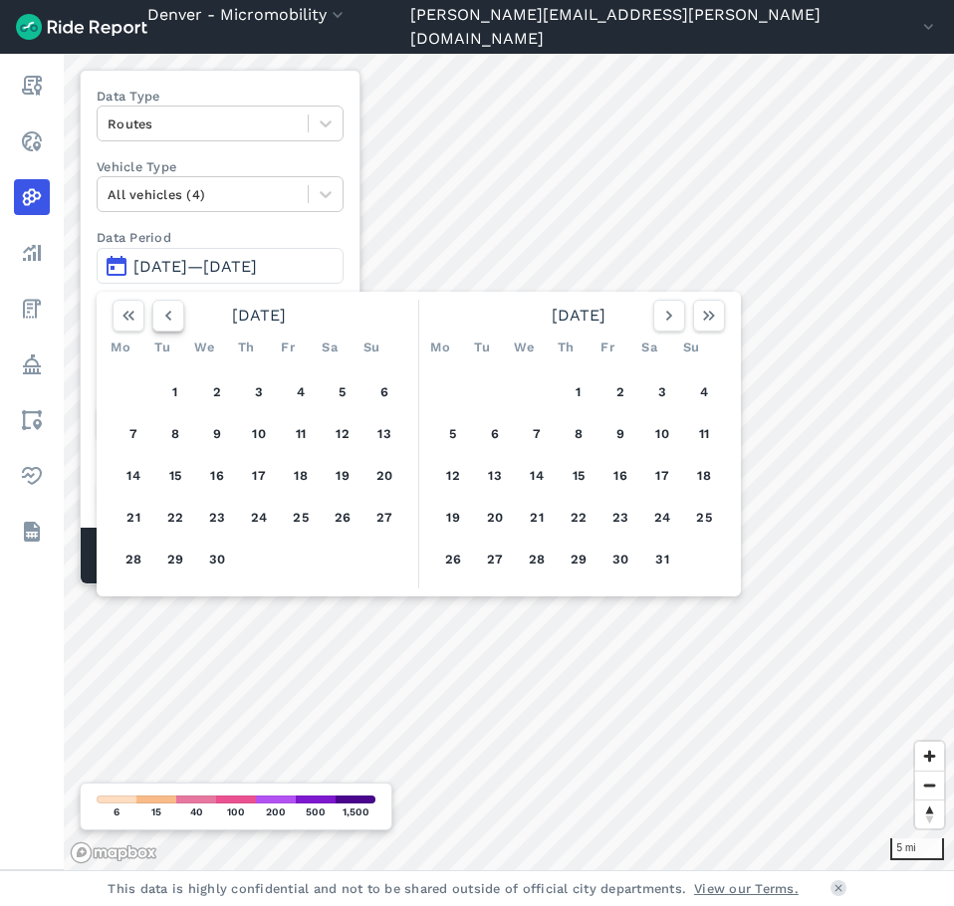
click at [169, 318] on use "button" at bounding box center [168, 316] width 6 height 10
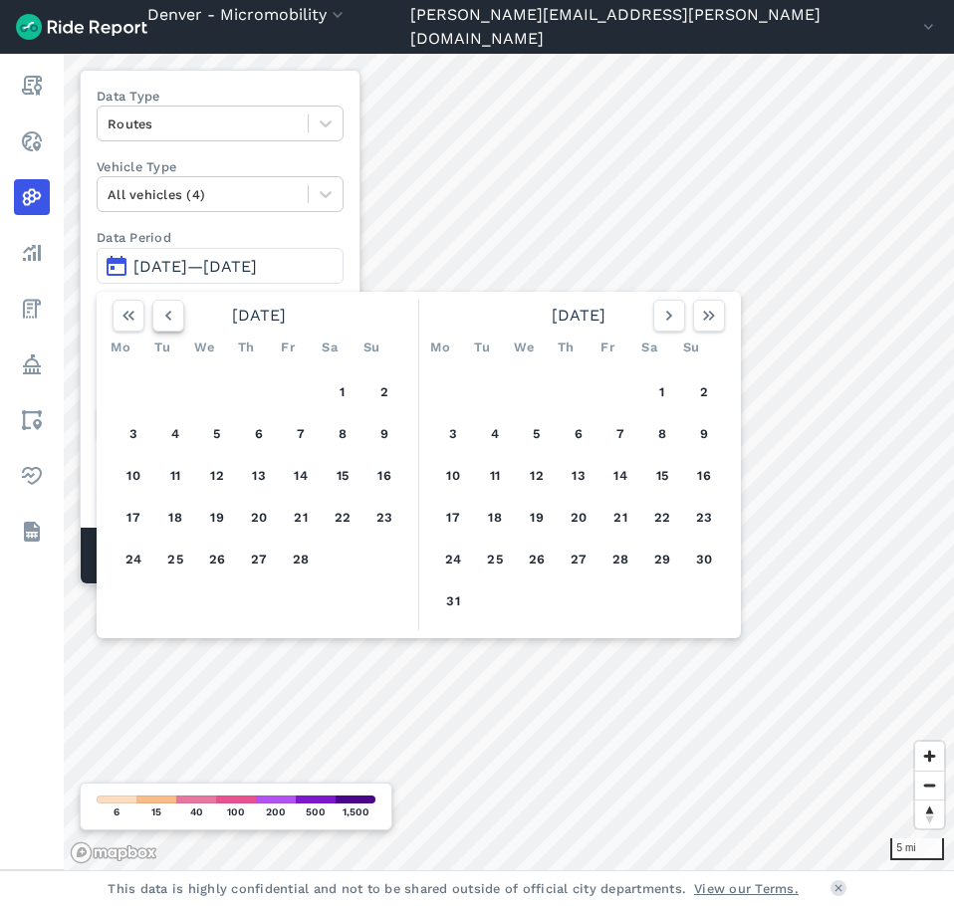
click at [169, 318] on use "button" at bounding box center [168, 316] width 6 height 10
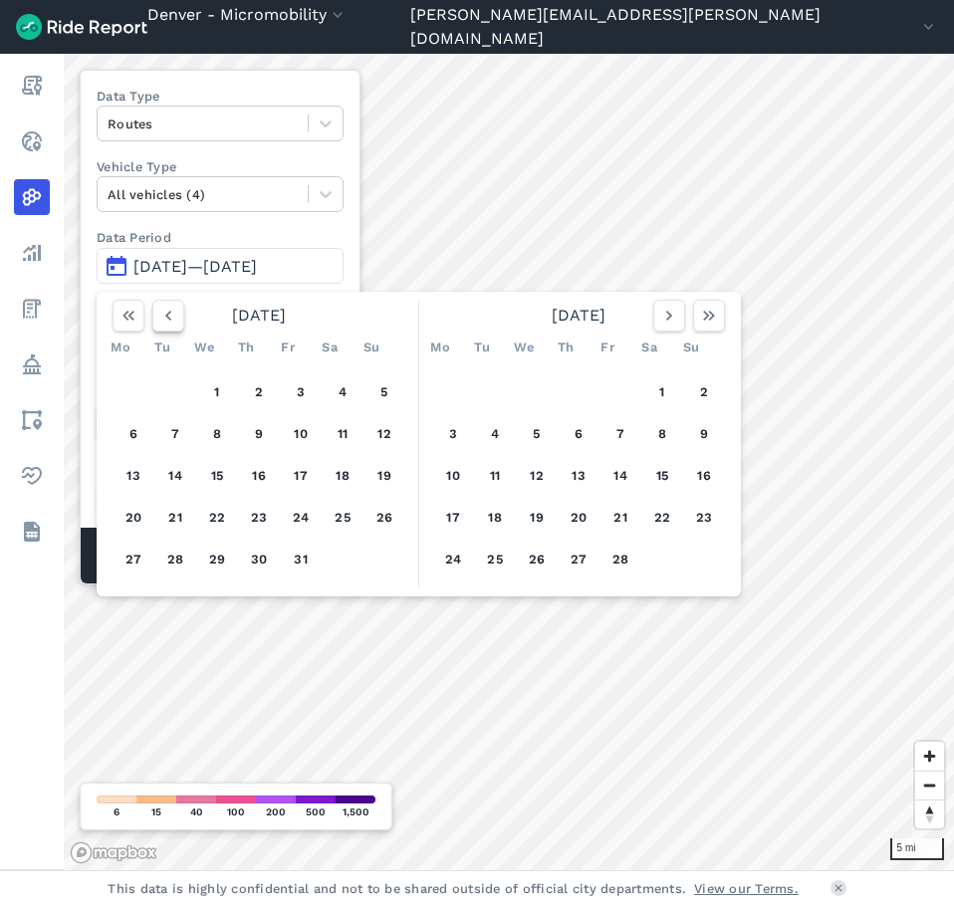
click at [169, 318] on use "button" at bounding box center [168, 316] width 6 height 10
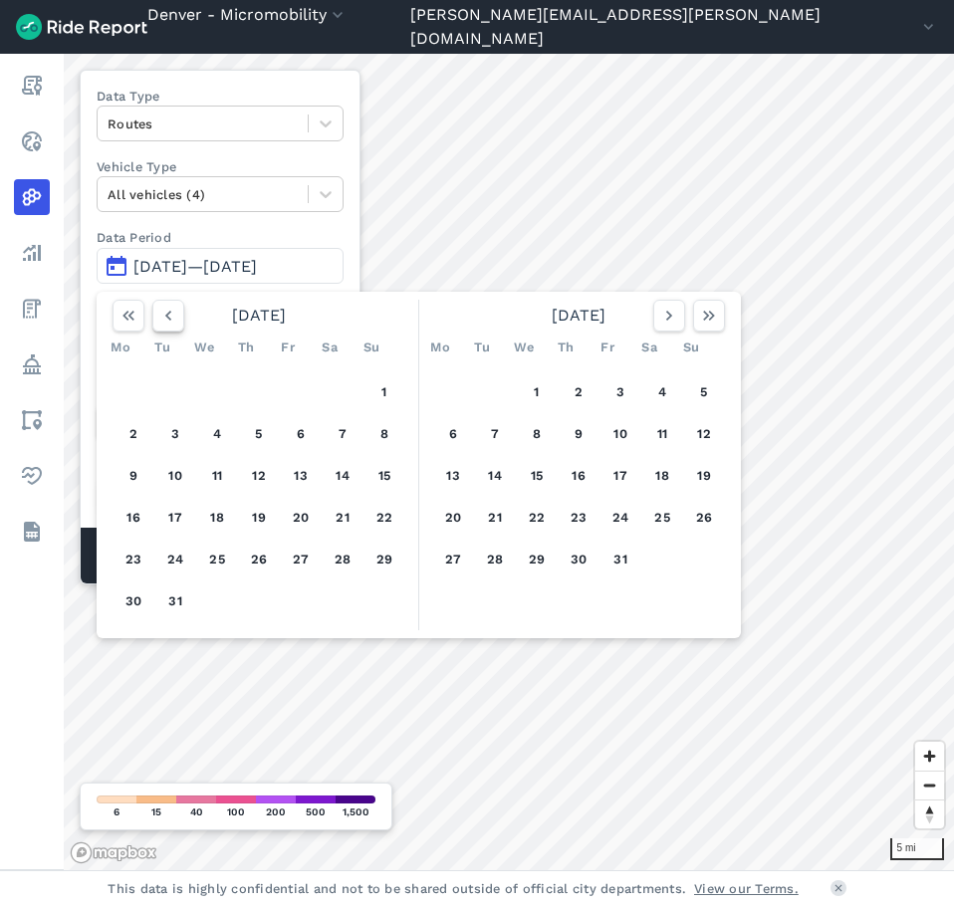
click at [169, 318] on use "button" at bounding box center [168, 316] width 6 height 10
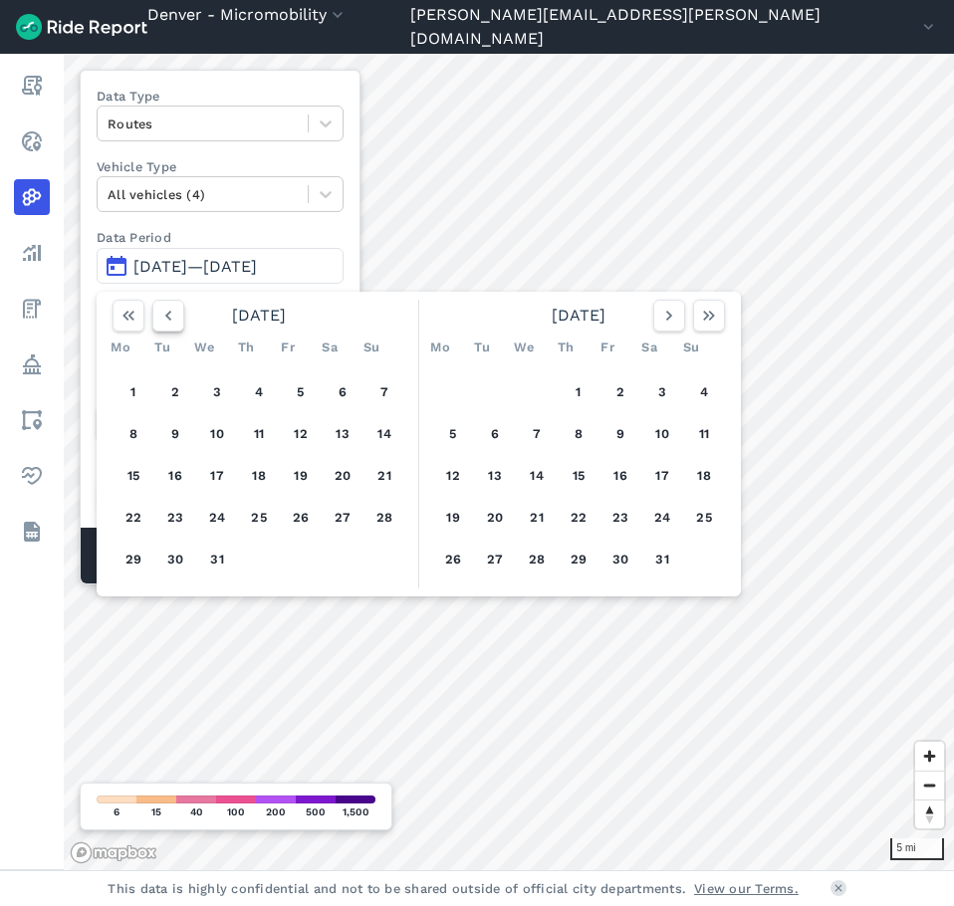
click at [169, 318] on use "button" at bounding box center [168, 316] width 6 height 10
click at [657, 387] on button "1" at bounding box center [662, 392] width 32 height 32
click at [667, 319] on use "button" at bounding box center [669, 316] width 6 height 10
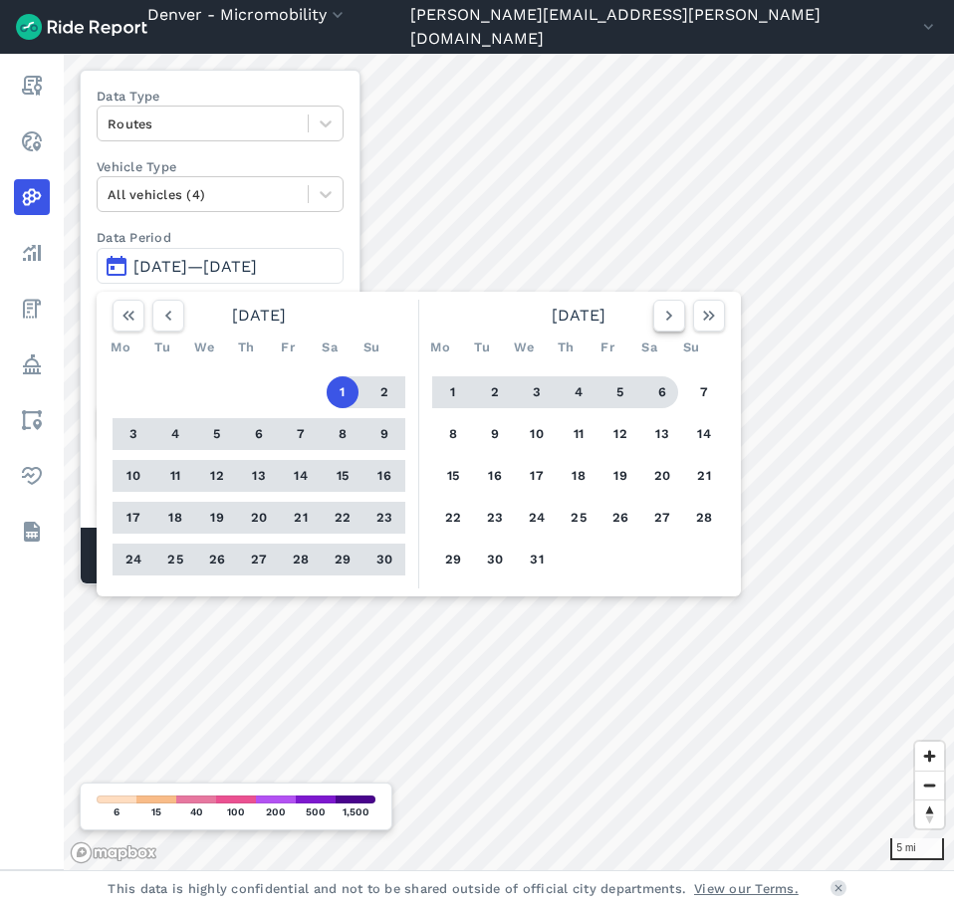
click at [673, 323] on icon "button" at bounding box center [669, 316] width 20 height 20
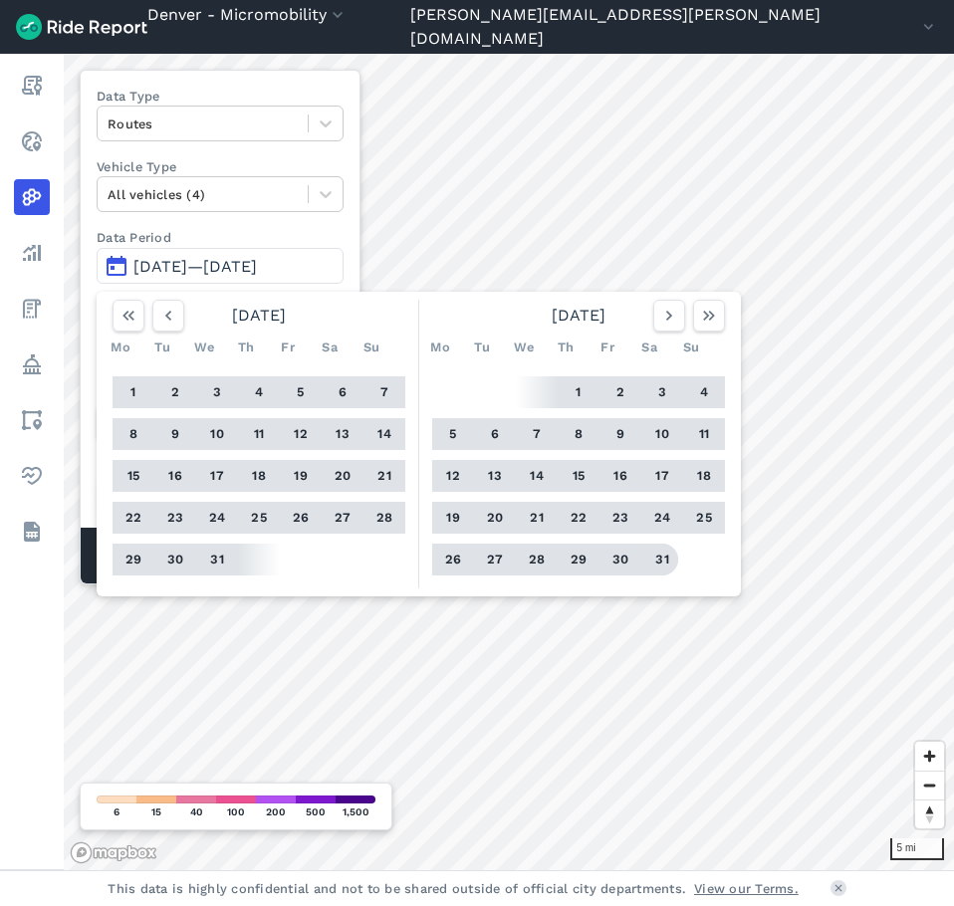
click at [660, 552] on button "31" at bounding box center [662, 560] width 32 height 32
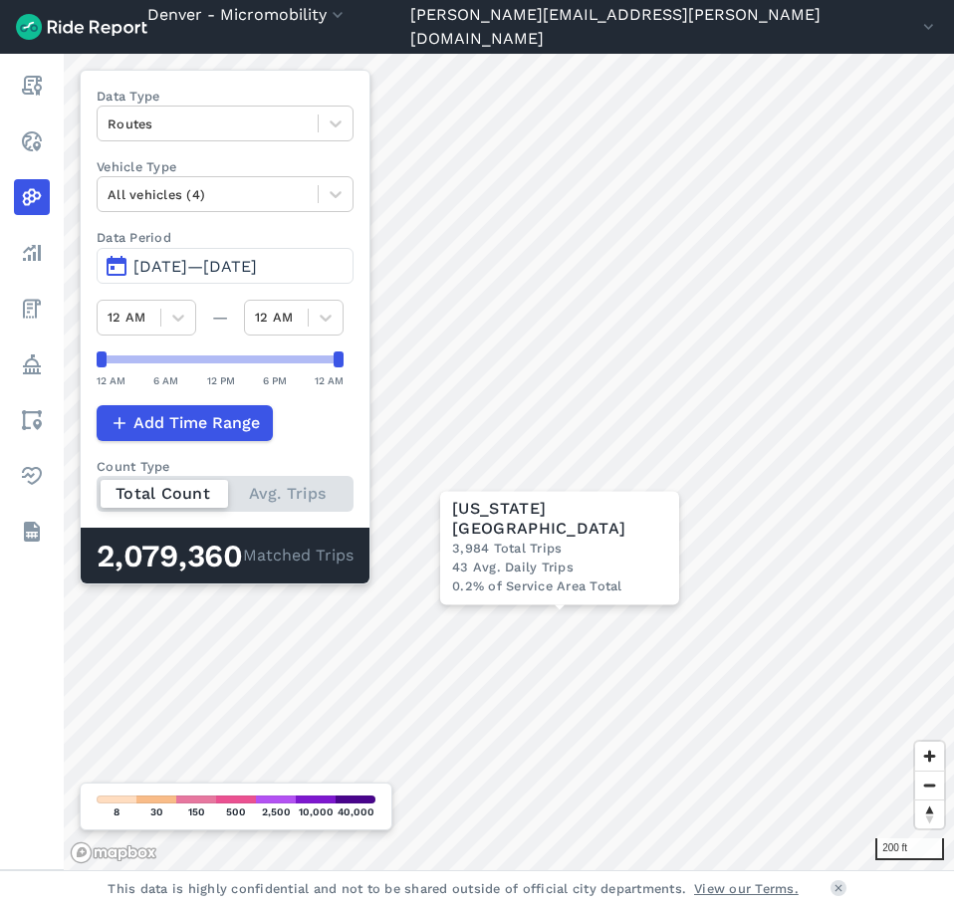
click at [164, 257] on span "[DATE]—[DATE]" at bounding box center [194, 266] width 123 height 19
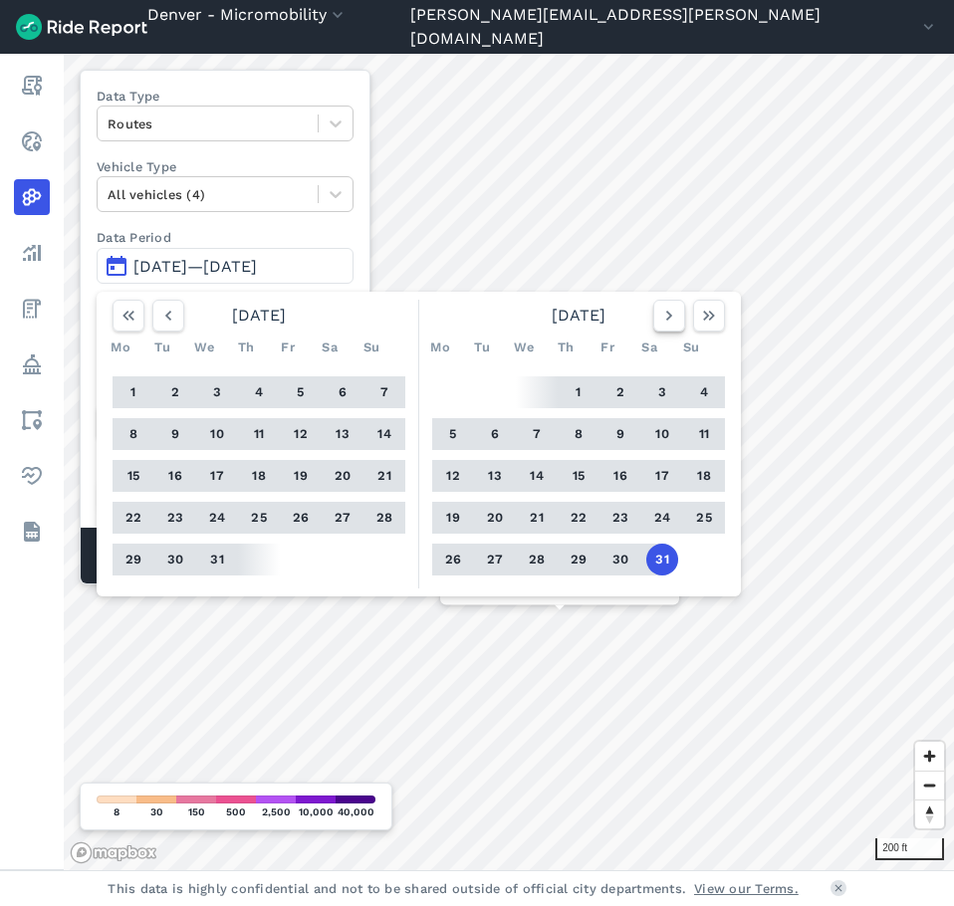
click at [670, 318] on icon "button" at bounding box center [669, 316] width 20 height 20
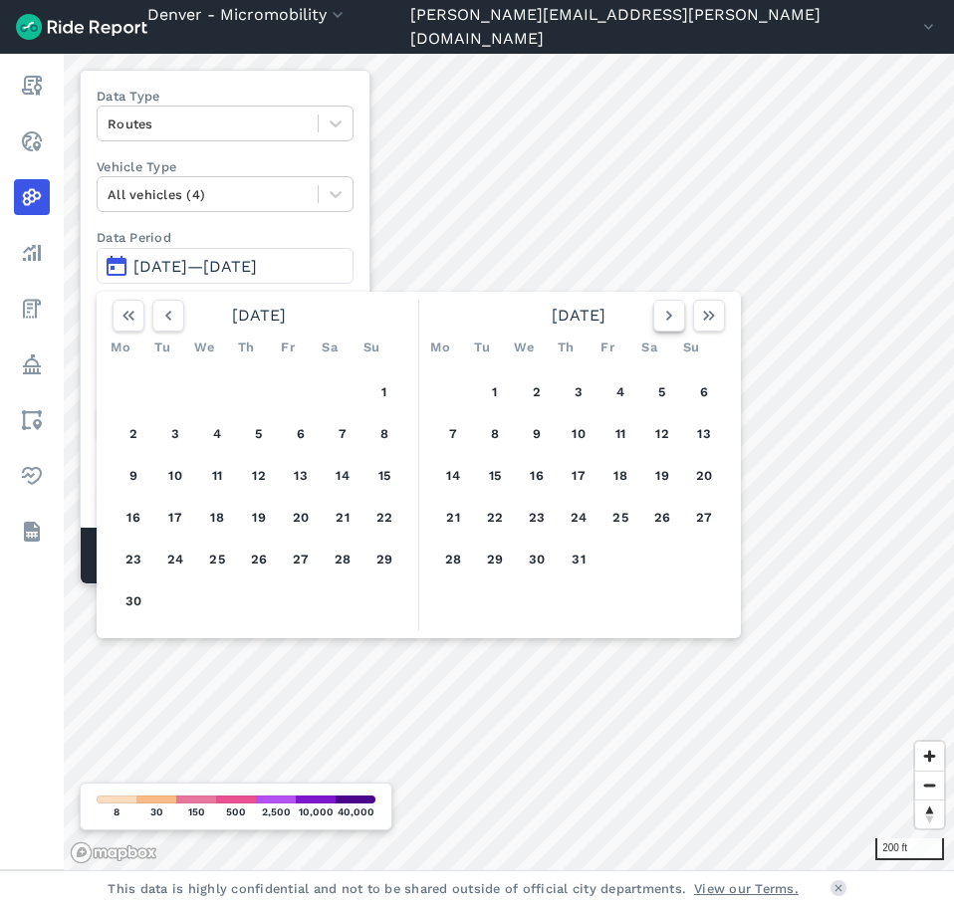
click at [670, 318] on icon "button" at bounding box center [669, 316] width 20 height 20
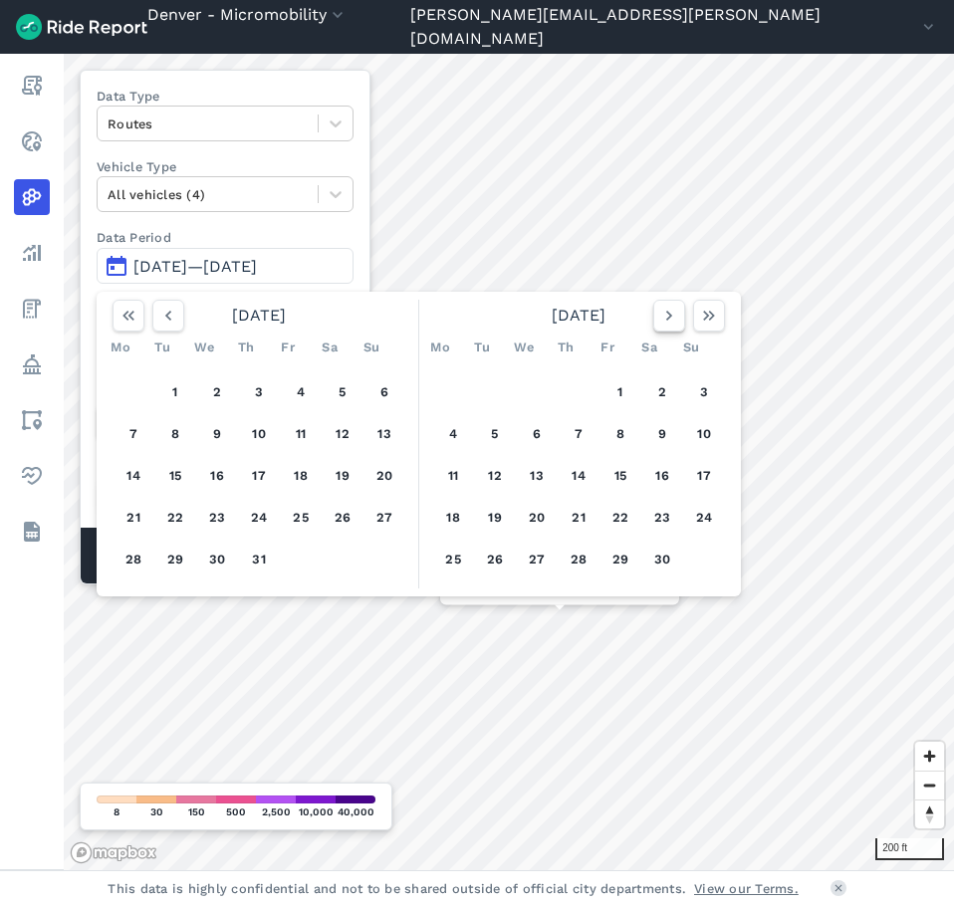
click at [670, 318] on icon "button" at bounding box center [669, 316] width 20 height 20
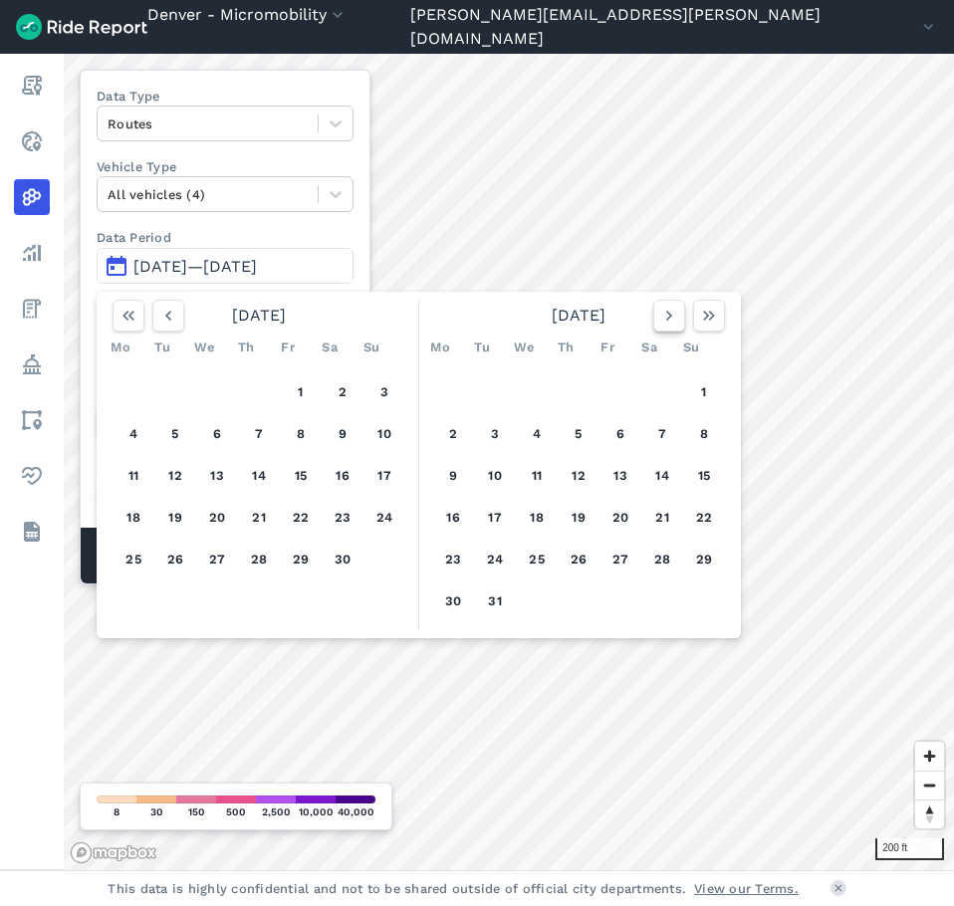
click at [670, 318] on icon "button" at bounding box center [669, 316] width 20 height 20
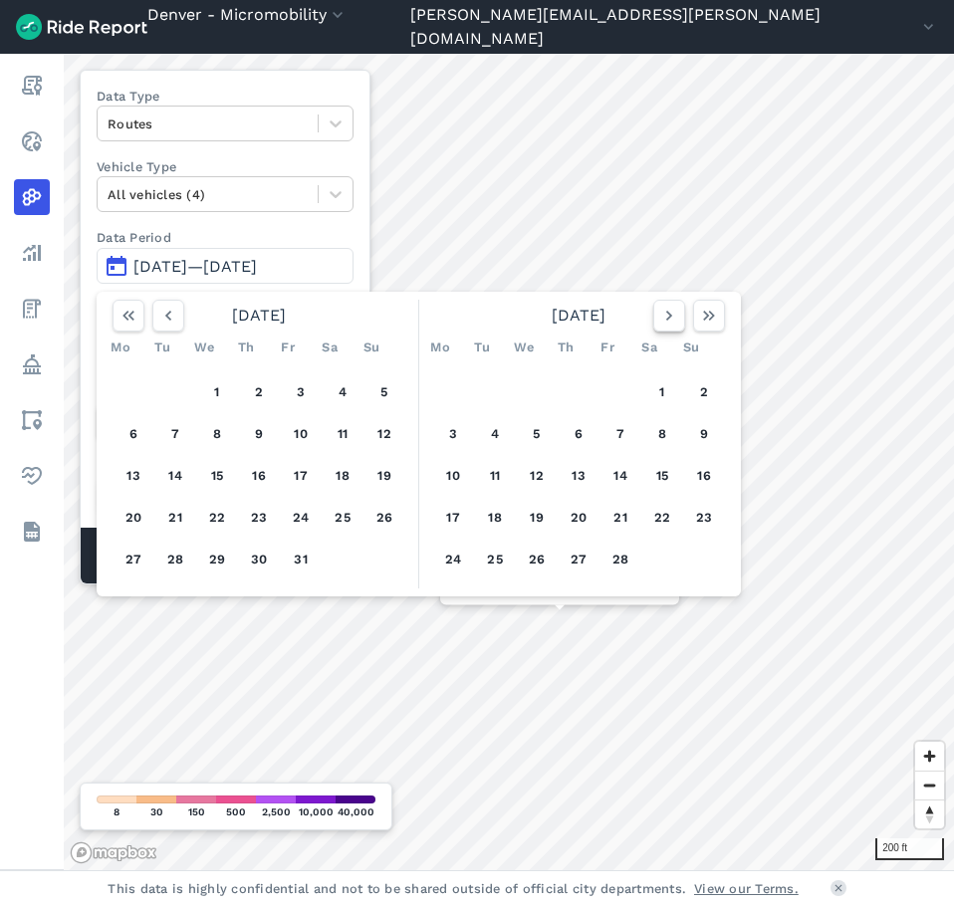
click at [670, 318] on icon "button" at bounding box center [669, 316] width 20 height 20
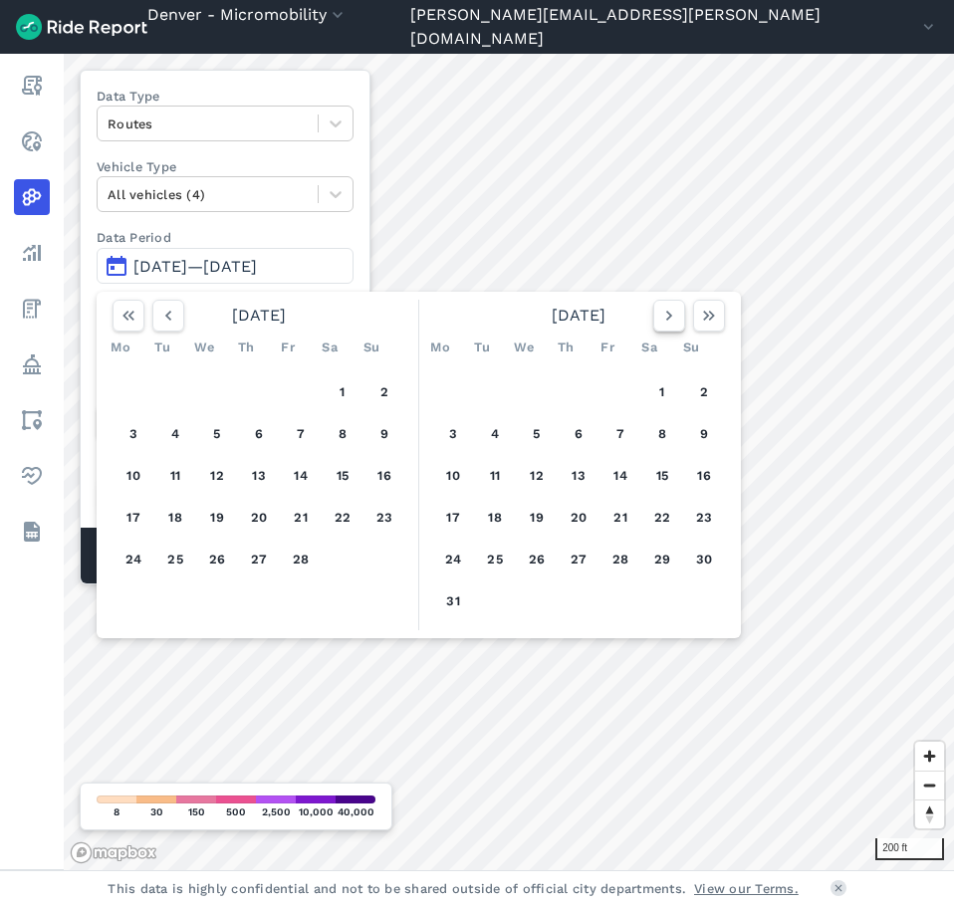
click at [670, 318] on icon "button" at bounding box center [669, 316] width 20 height 20
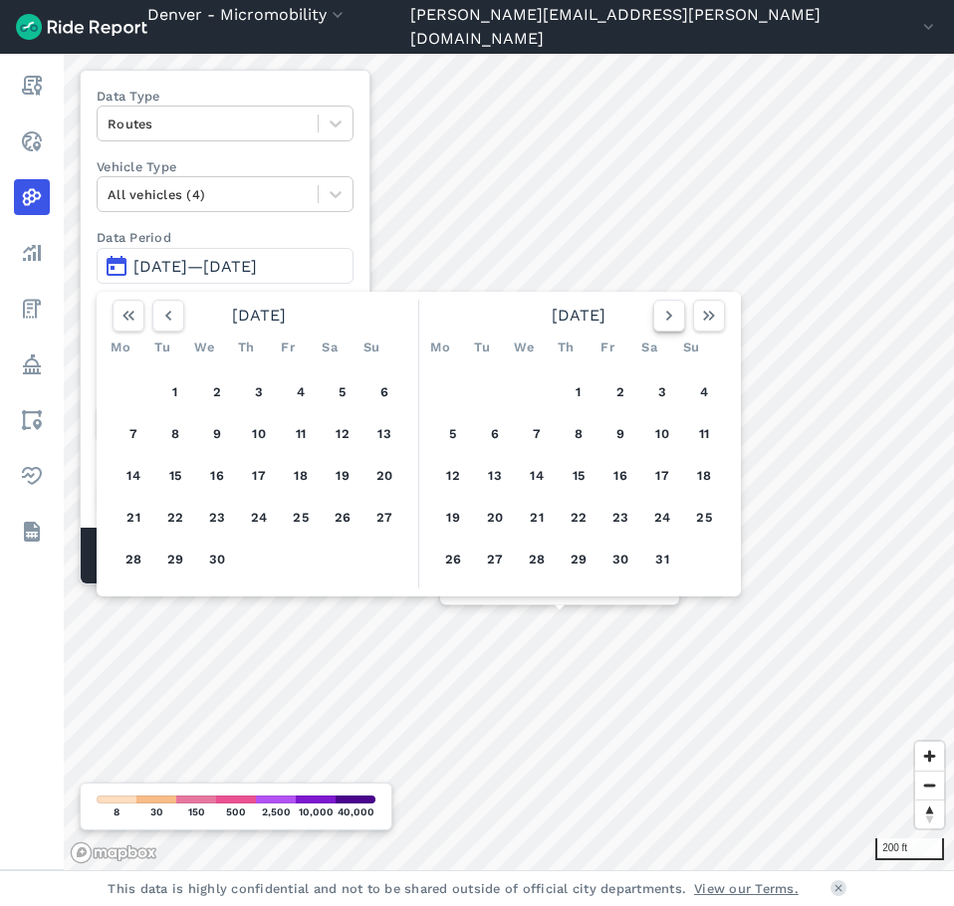
click at [668, 319] on use "button" at bounding box center [669, 316] width 6 height 10
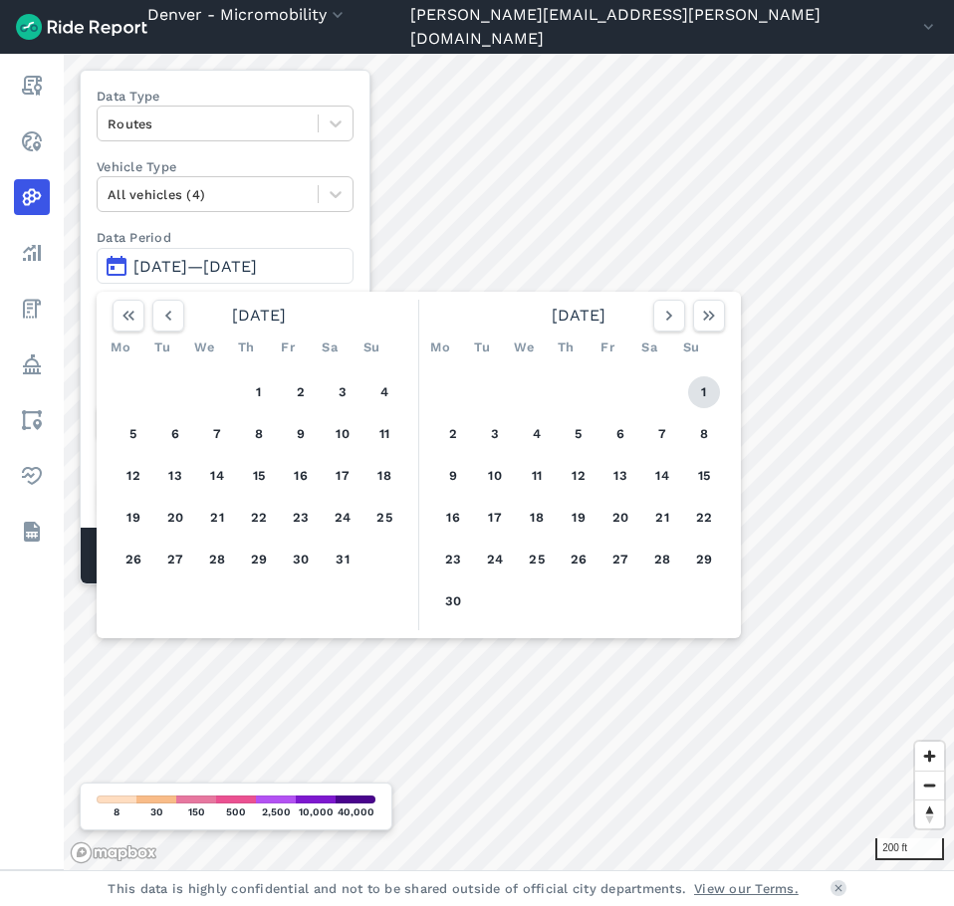
click at [701, 400] on button "1" at bounding box center [704, 392] width 32 height 32
click at [670, 319] on icon "button" at bounding box center [669, 316] width 20 height 20
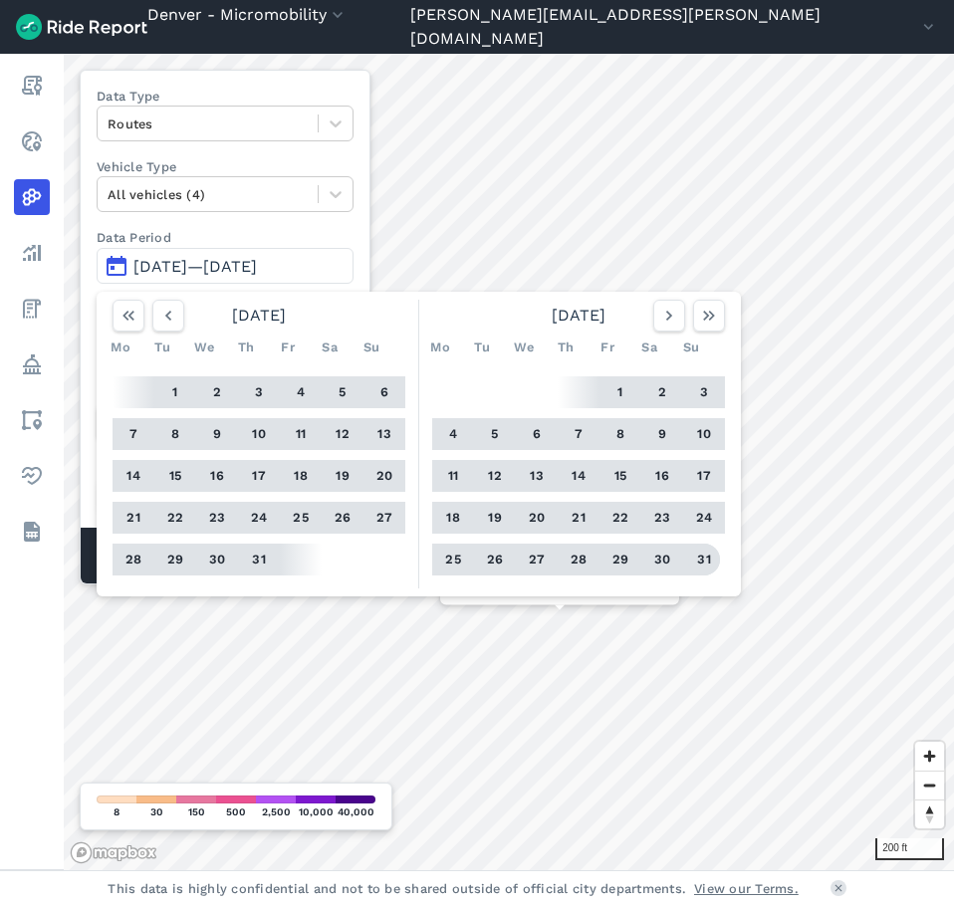
click at [695, 561] on button "31" at bounding box center [704, 560] width 32 height 32
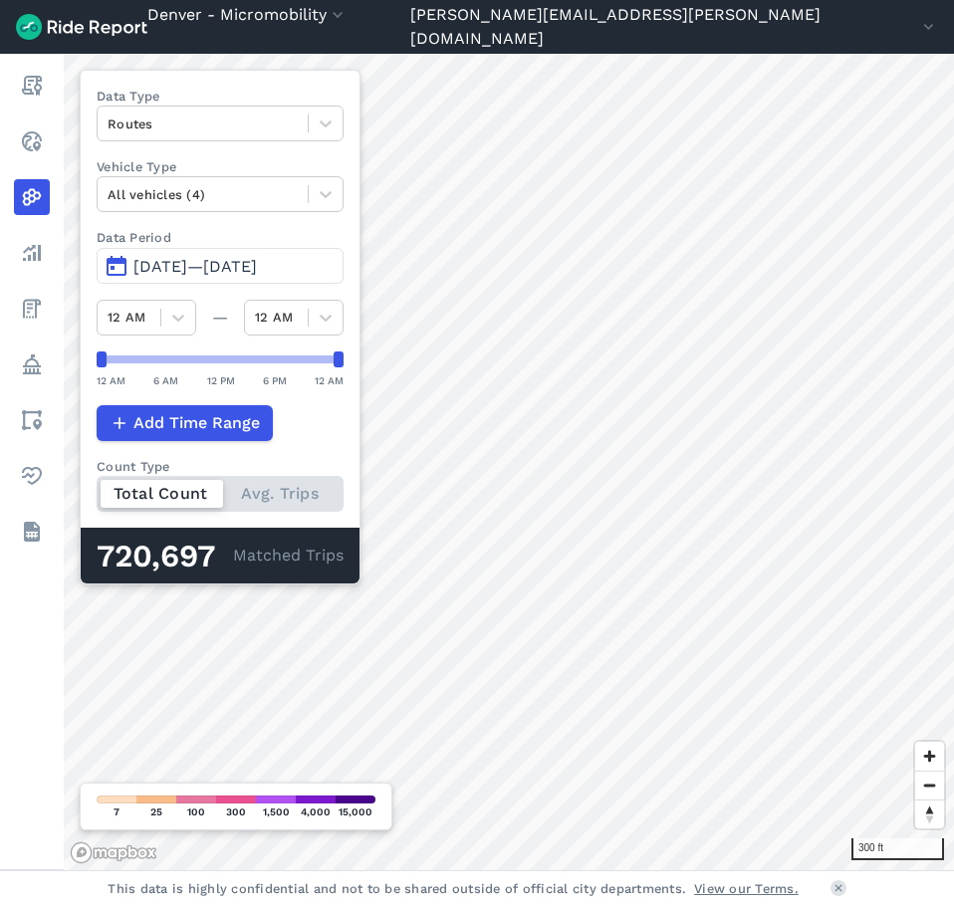
click at [303, 489] on div "Total Count Avg. Trips" at bounding box center [220, 494] width 247 height 36
click at [97, 489] on input "Count Type Total Count Avg. Trips" at bounding box center [97, 482] width 0 height 13
